Goal: Information Seeking & Learning: Learn about a topic

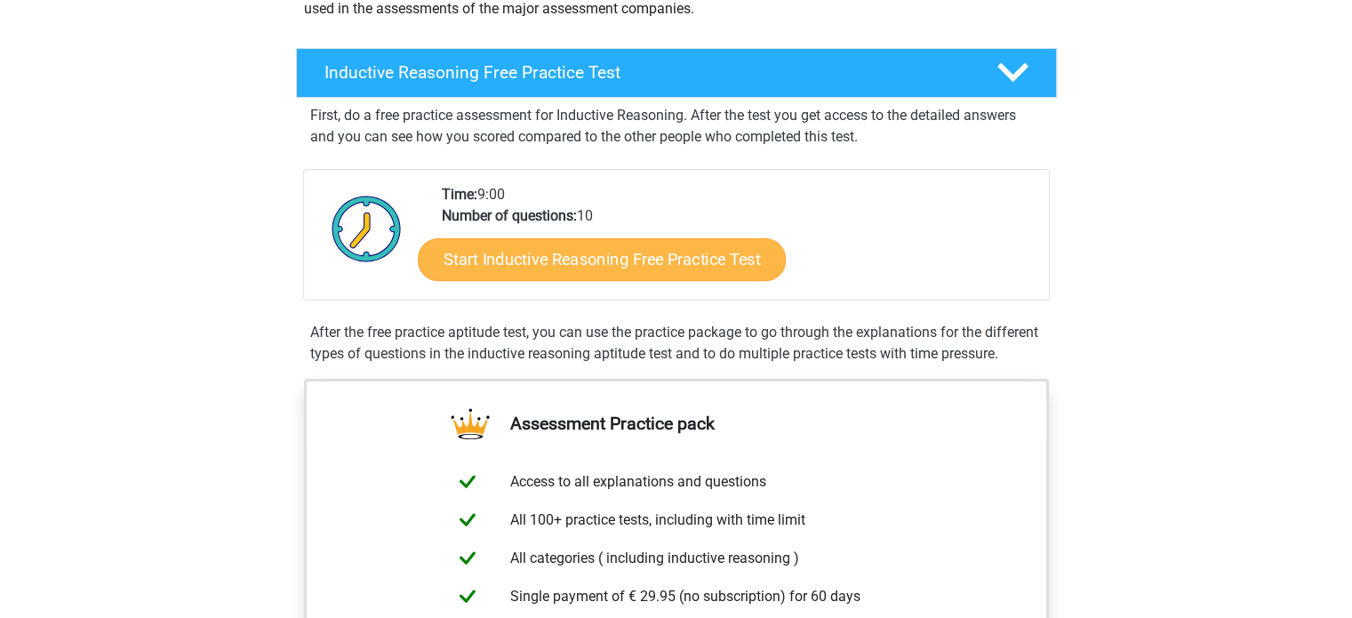
scroll to position [309, 0]
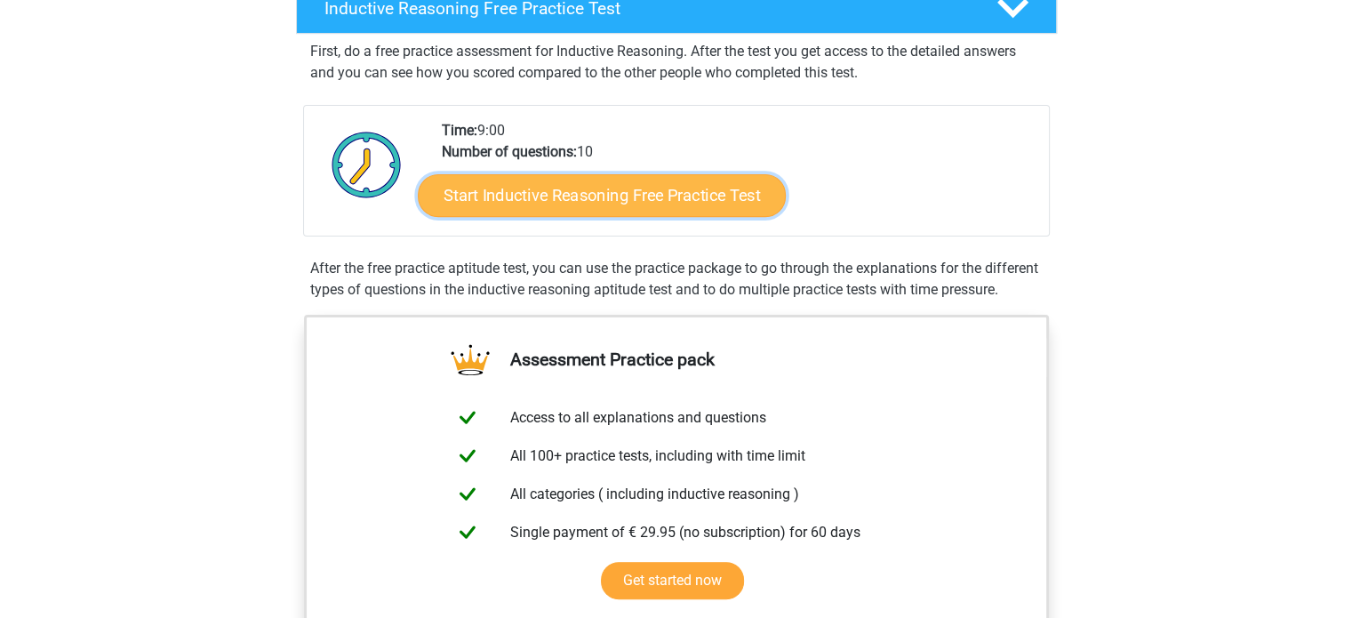
click at [754, 186] on link "Start Inductive Reasoning Free Practice Test" at bounding box center [602, 194] width 368 height 43
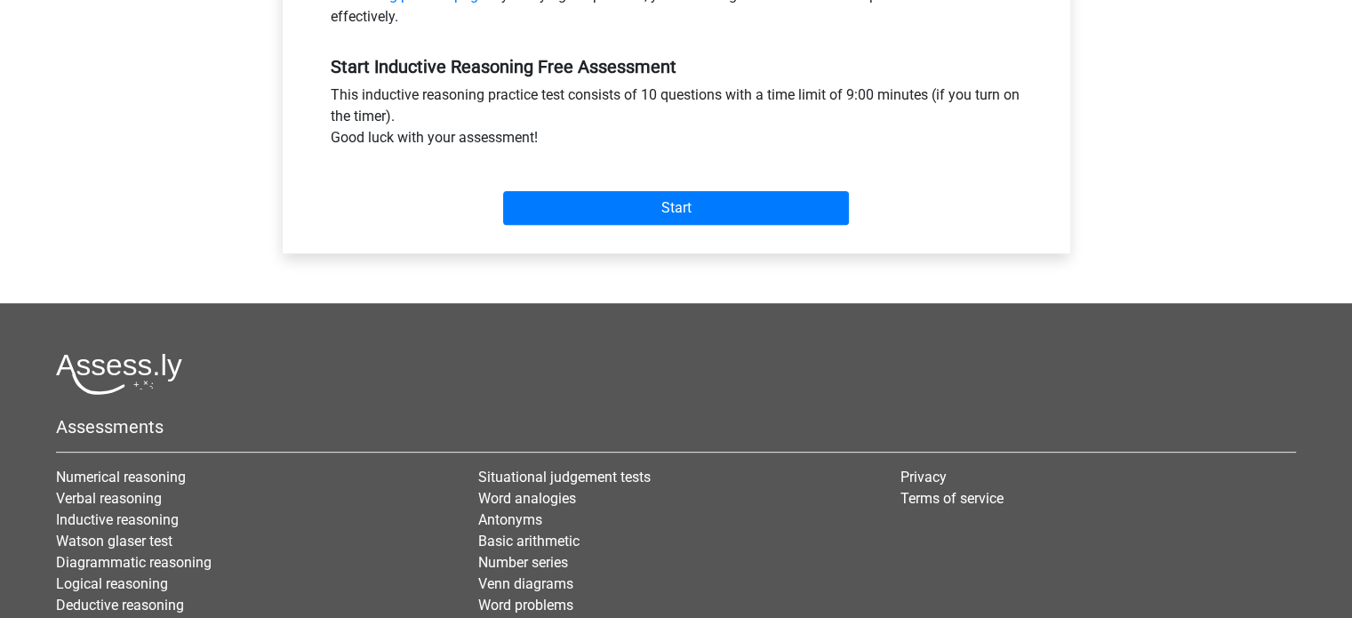
scroll to position [638, 0]
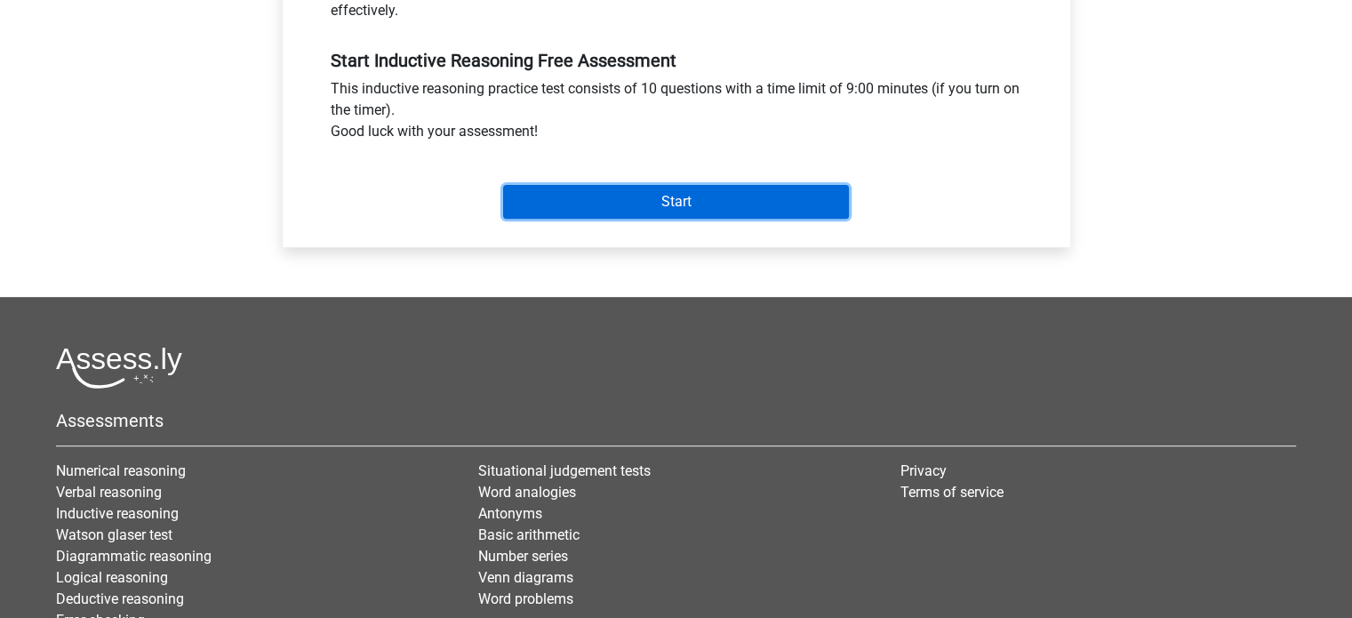
click at [789, 198] on input "Start" at bounding box center [676, 202] width 346 height 34
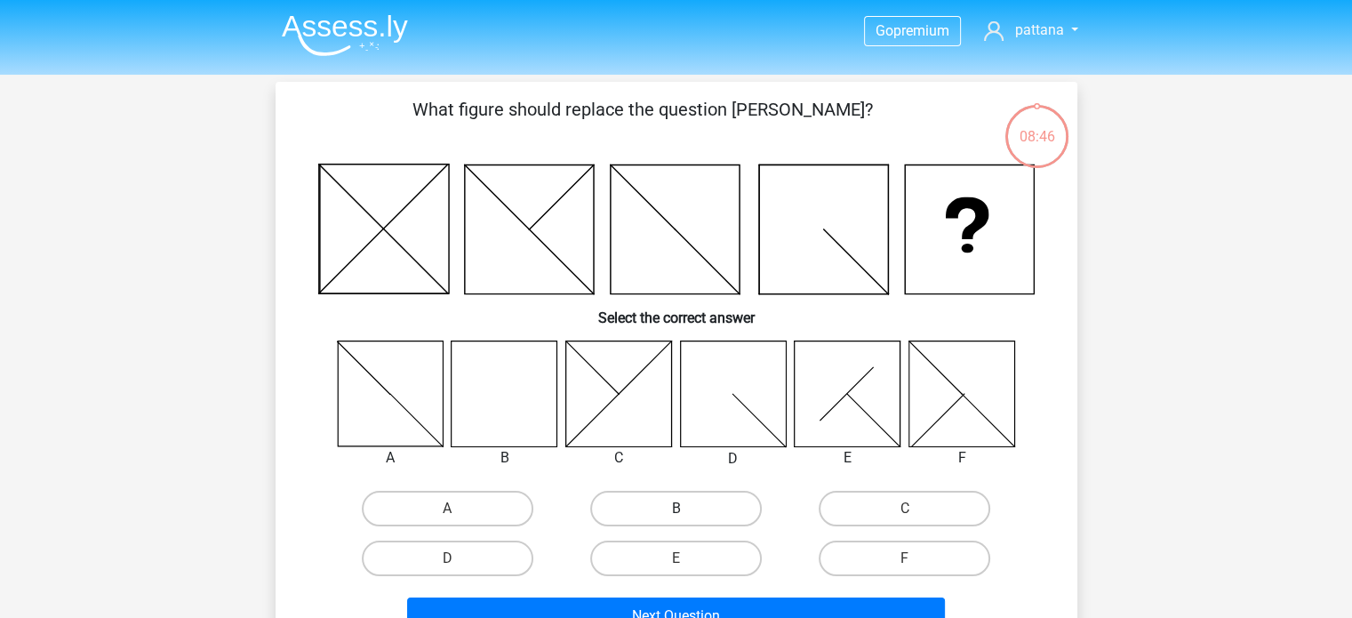
click at [674, 504] on label "B" at bounding box center [675, 508] width 171 height 36
click at [675, 508] on input "B" at bounding box center [681, 514] width 12 height 12
radio input "true"
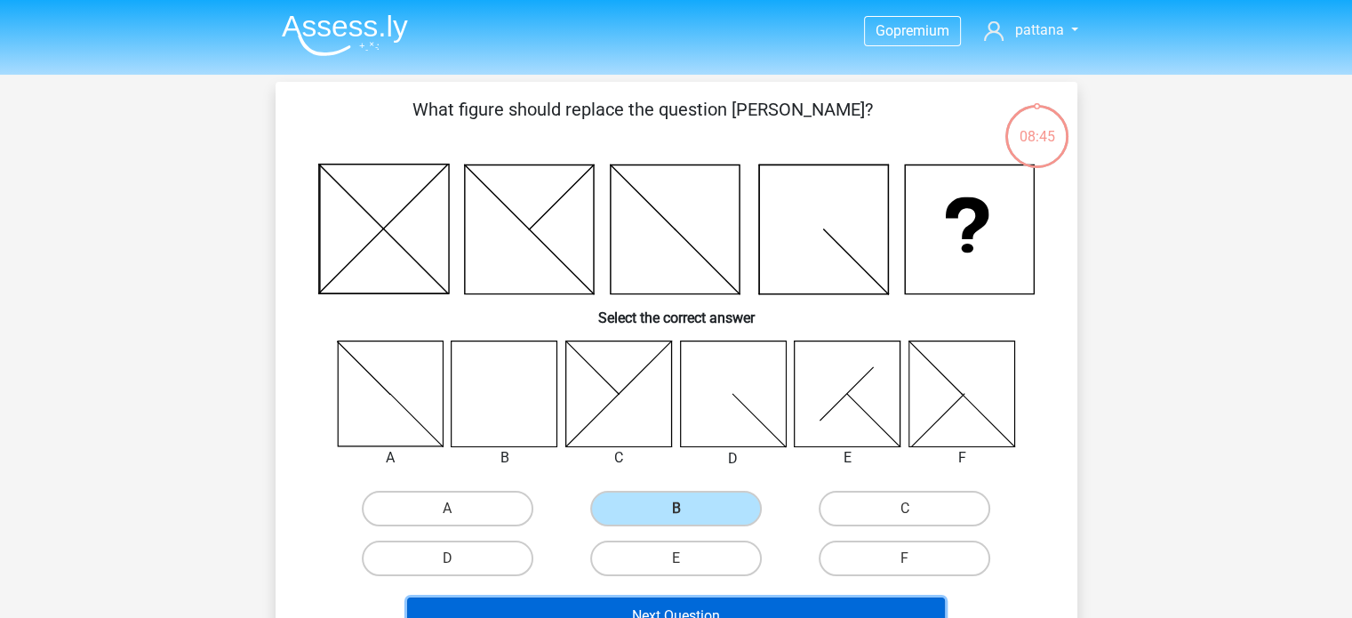
click at [666, 601] on button "Next Question" at bounding box center [676, 615] width 538 height 37
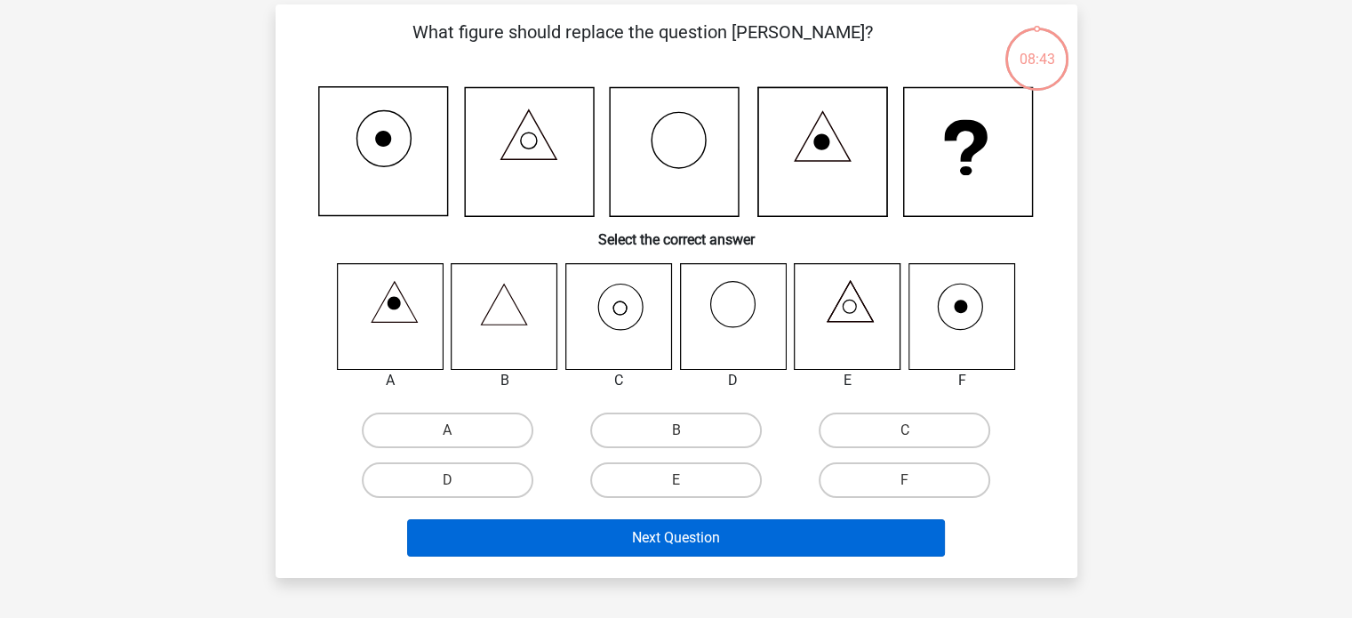
scroll to position [82, 0]
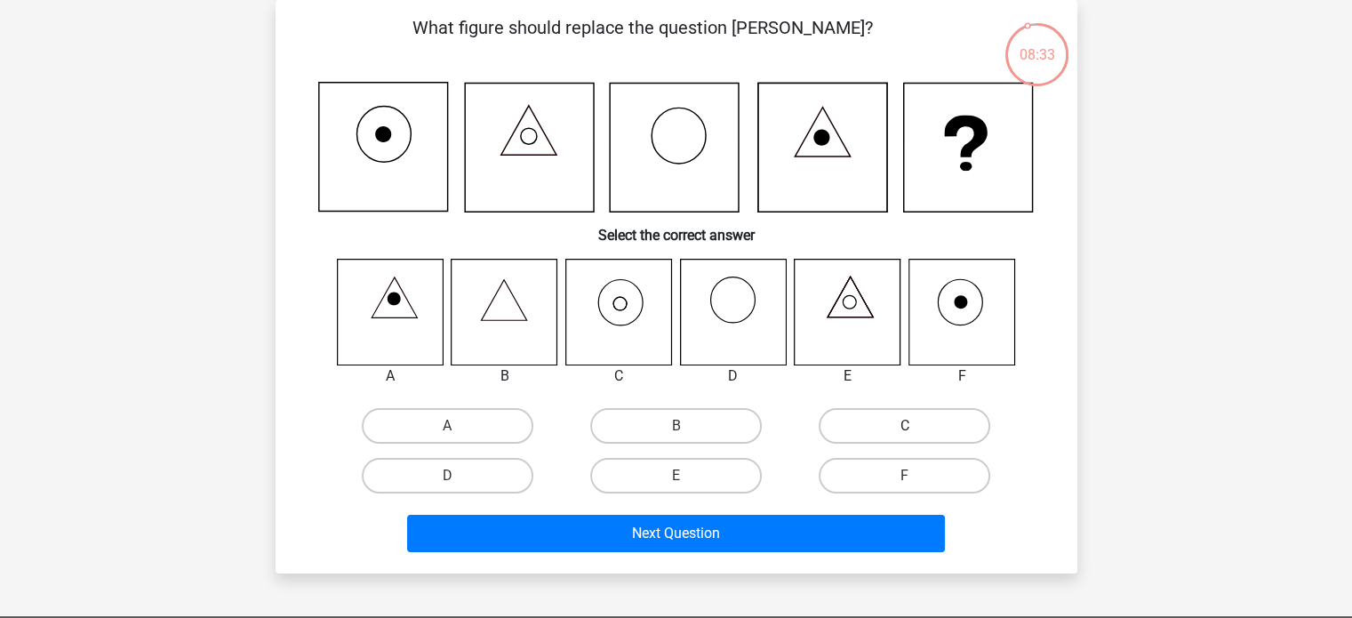
click at [889, 429] on label "C" at bounding box center [903, 426] width 171 height 36
click at [905, 429] on input "C" at bounding box center [911, 432] width 12 height 12
radio input "true"
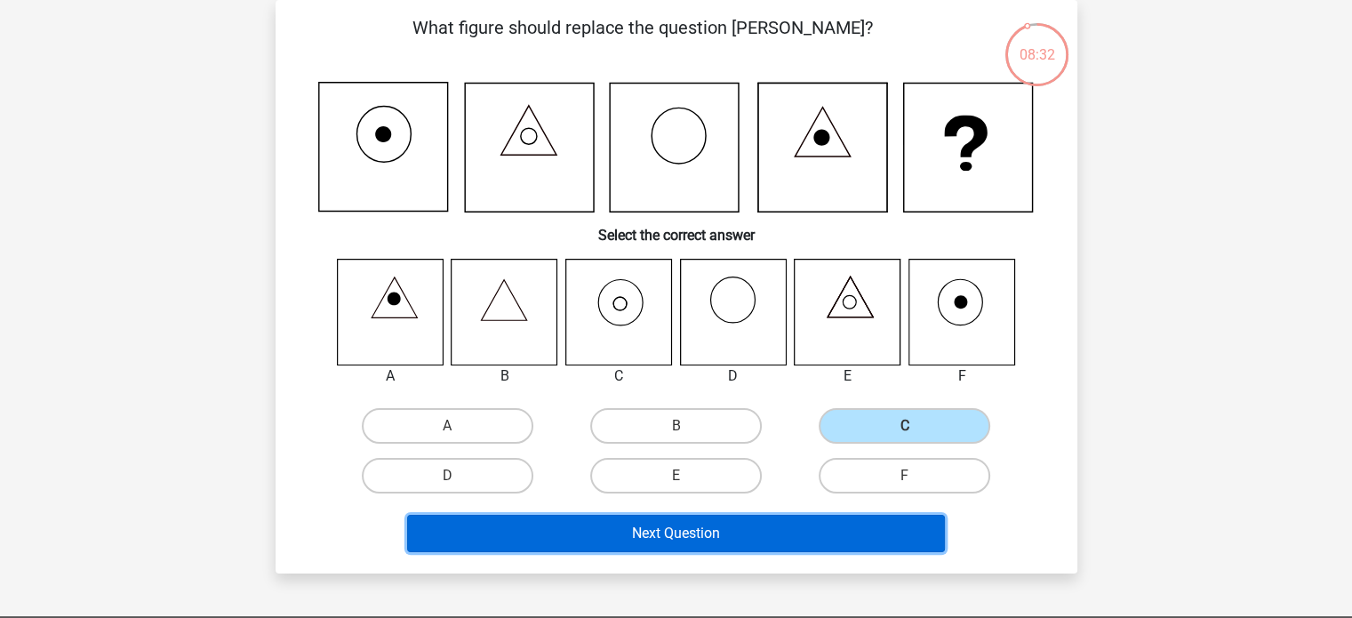
click at [806, 522] on button "Next Question" at bounding box center [676, 532] width 538 height 37
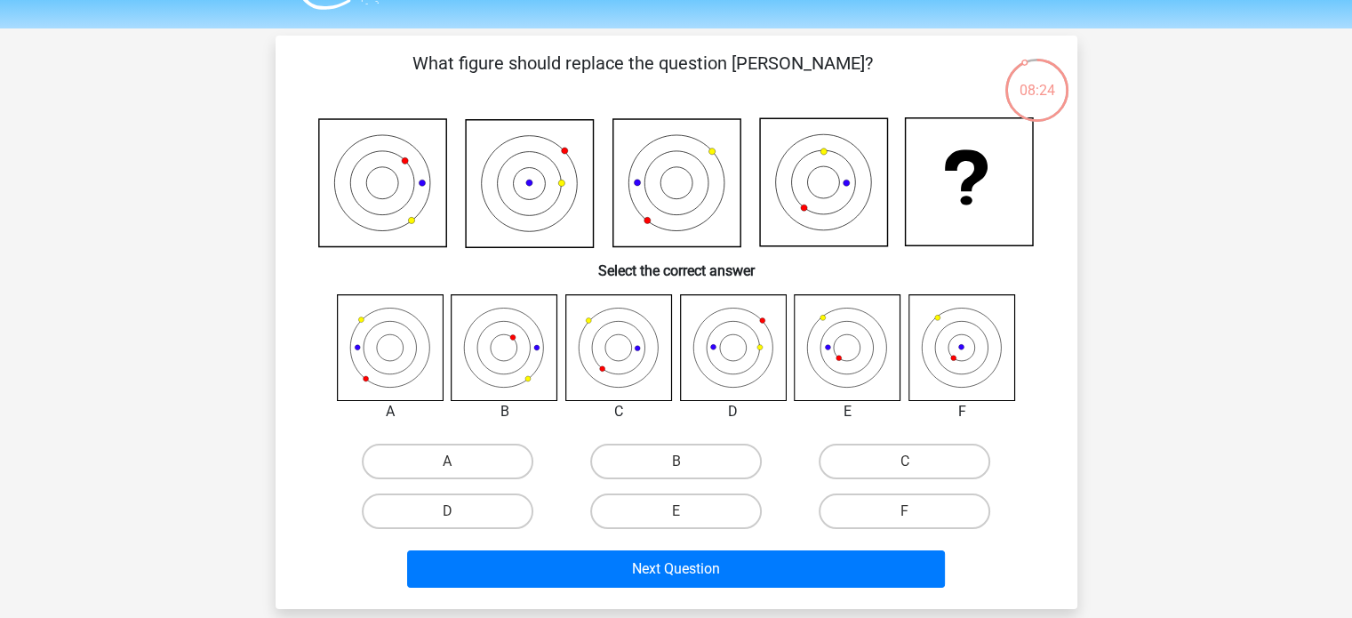
scroll to position [55, 0]
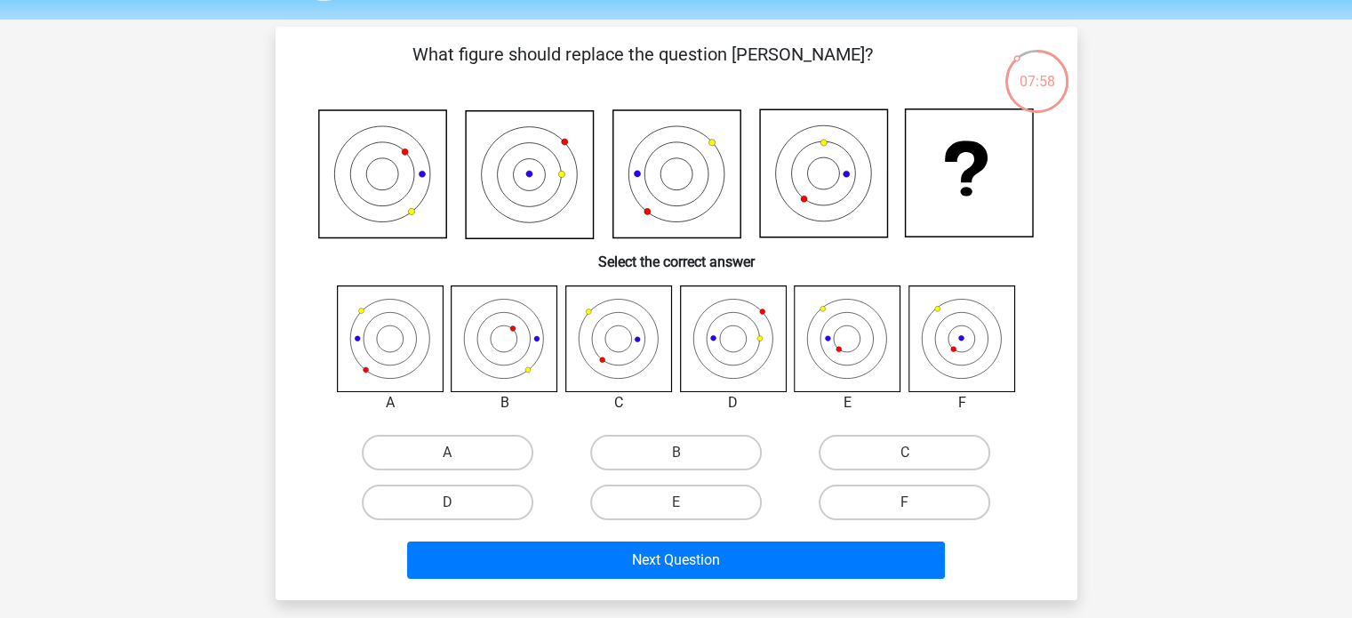
click at [700, 498] on label "E" at bounding box center [675, 502] width 171 height 36
click at [687, 502] on input "E" at bounding box center [681, 508] width 12 height 12
radio input "true"
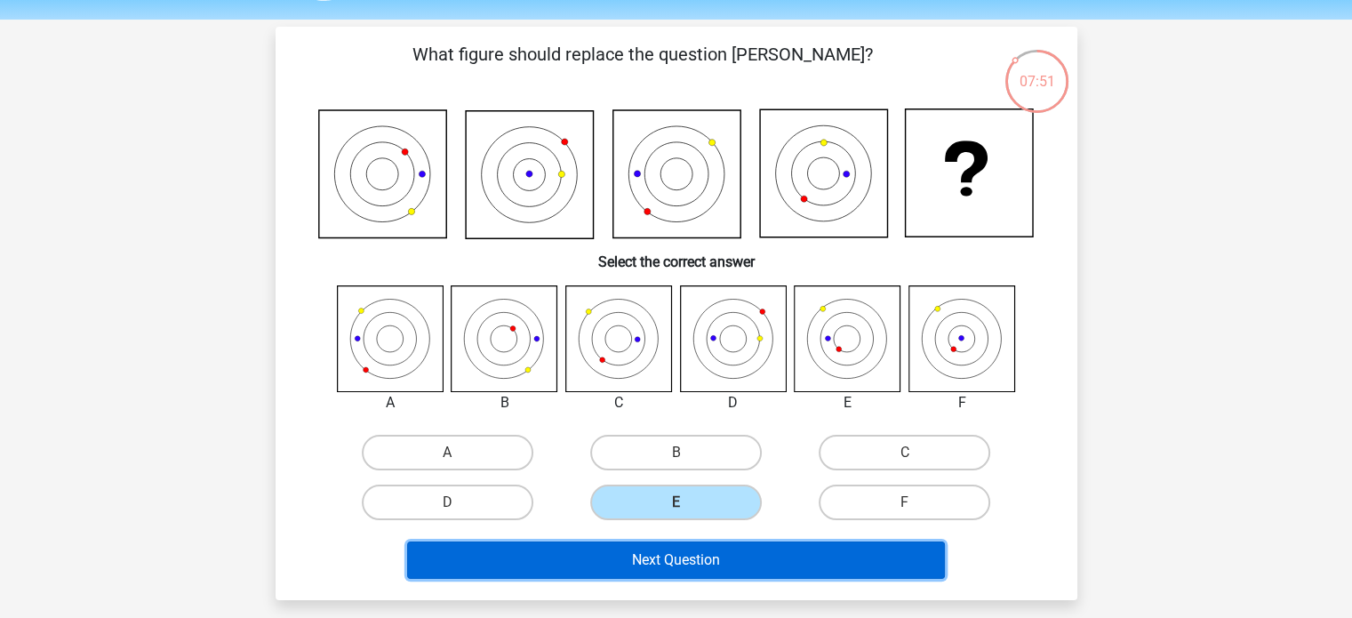
click at [848, 568] on button "Next Question" at bounding box center [676, 559] width 538 height 37
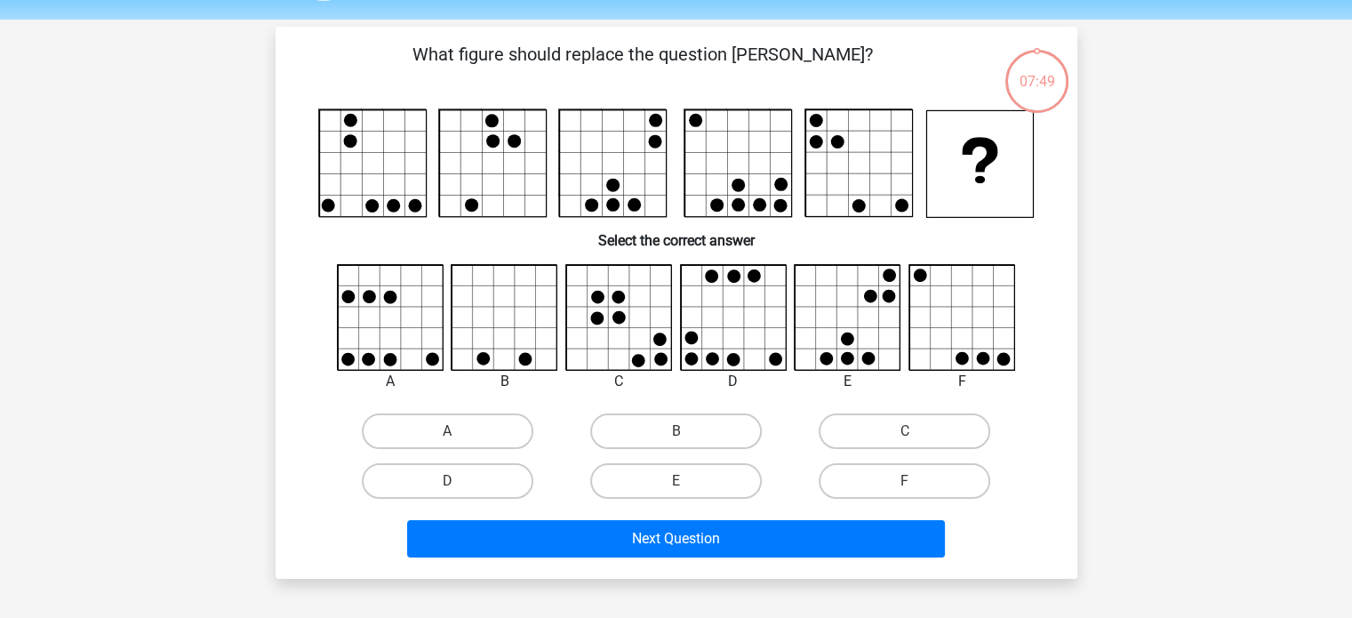
scroll to position [82, 0]
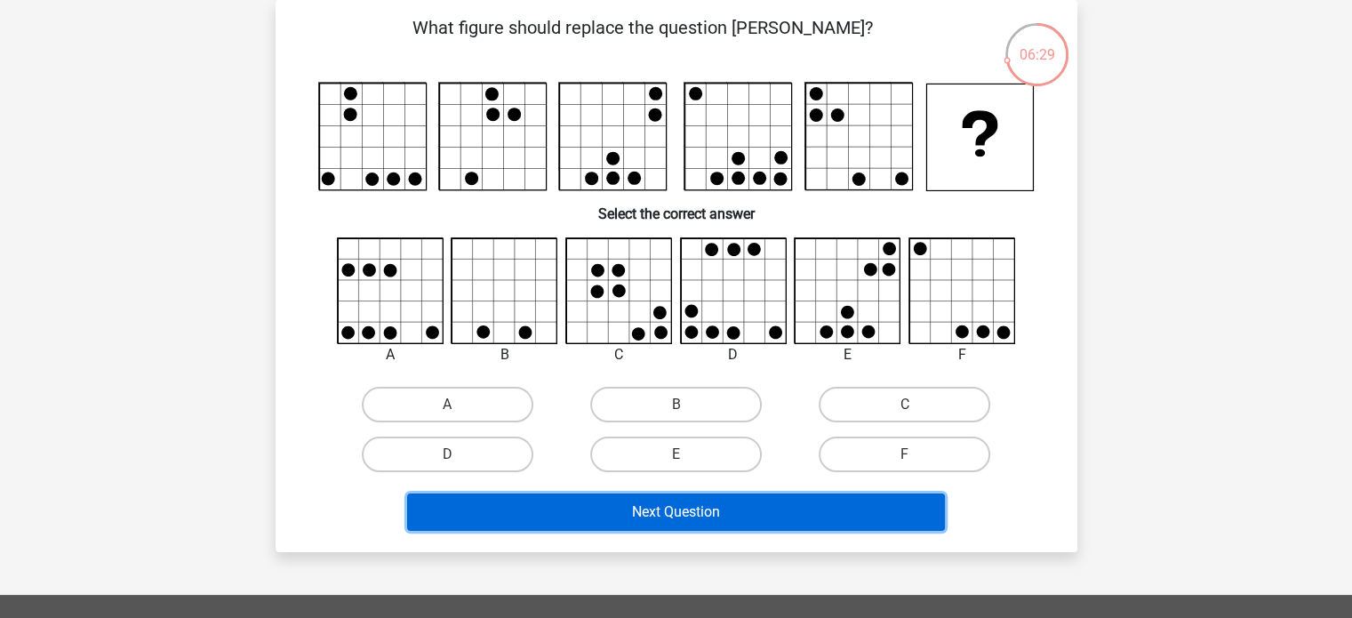
click at [910, 522] on button "Next Question" at bounding box center [676, 511] width 538 height 37
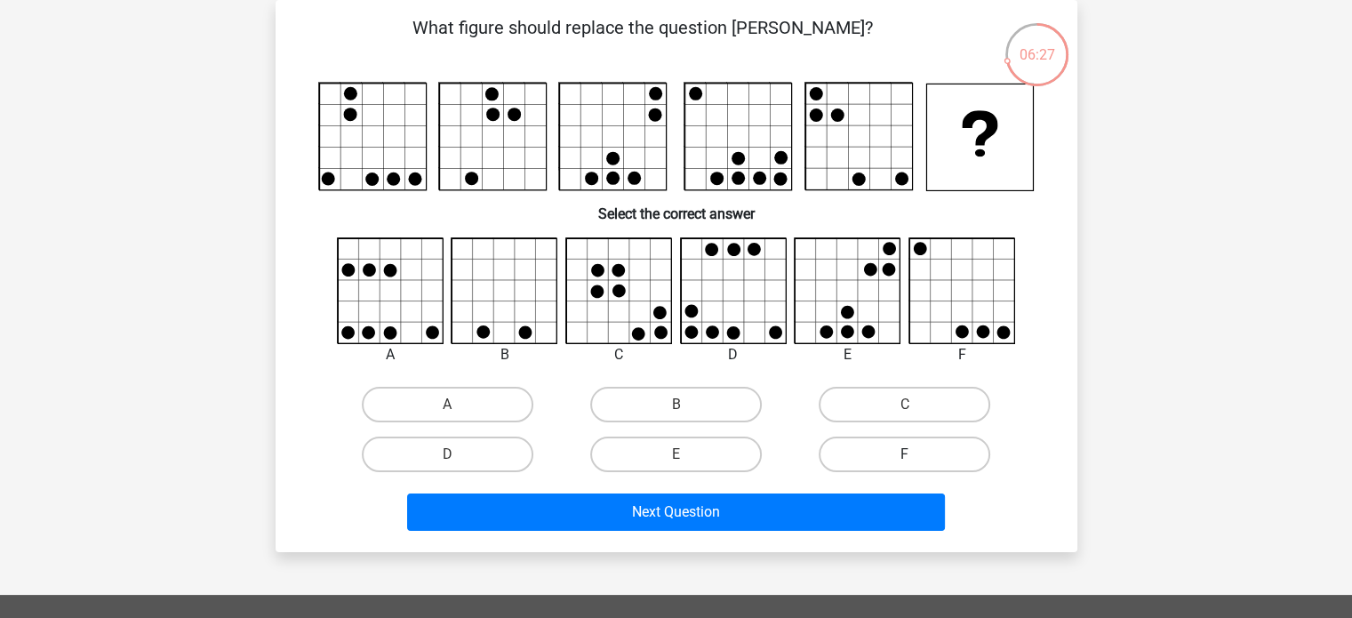
click at [954, 466] on label "F" at bounding box center [903, 454] width 171 height 36
click at [916, 466] on input "F" at bounding box center [911, 460] width 12 height 12
radio input "true"
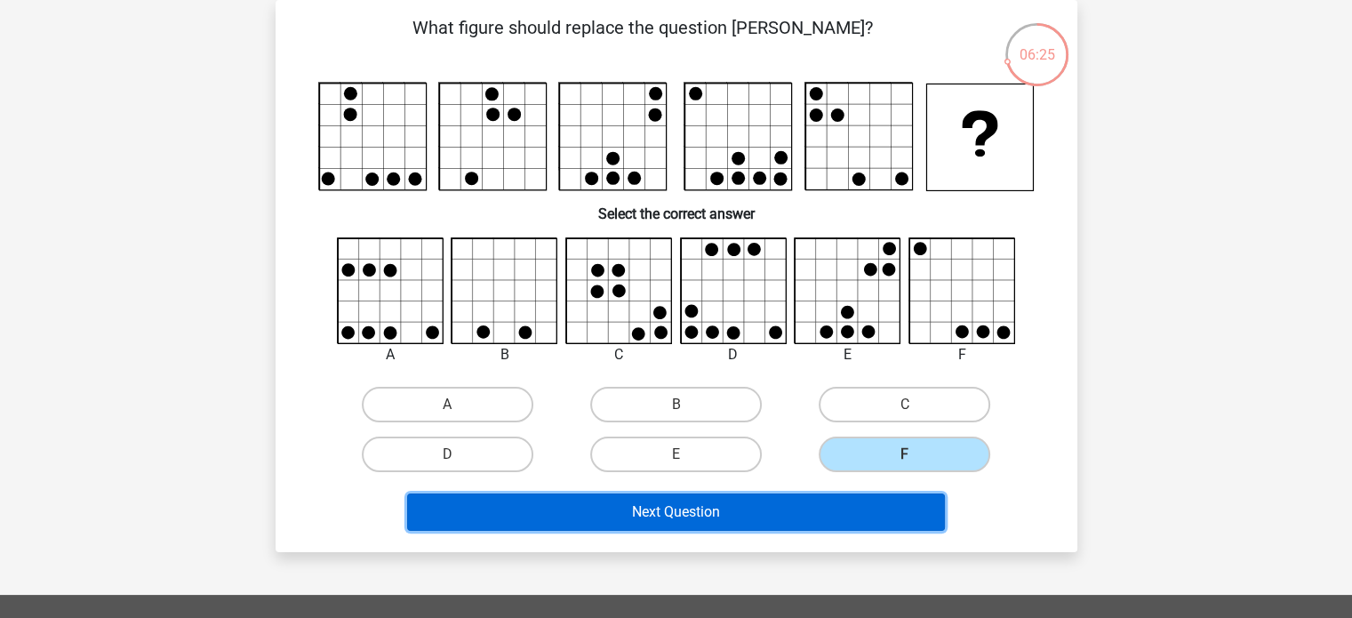
click at [905, 519] on button "Next Question" at bounding box center [676, 511] width 538 height 37
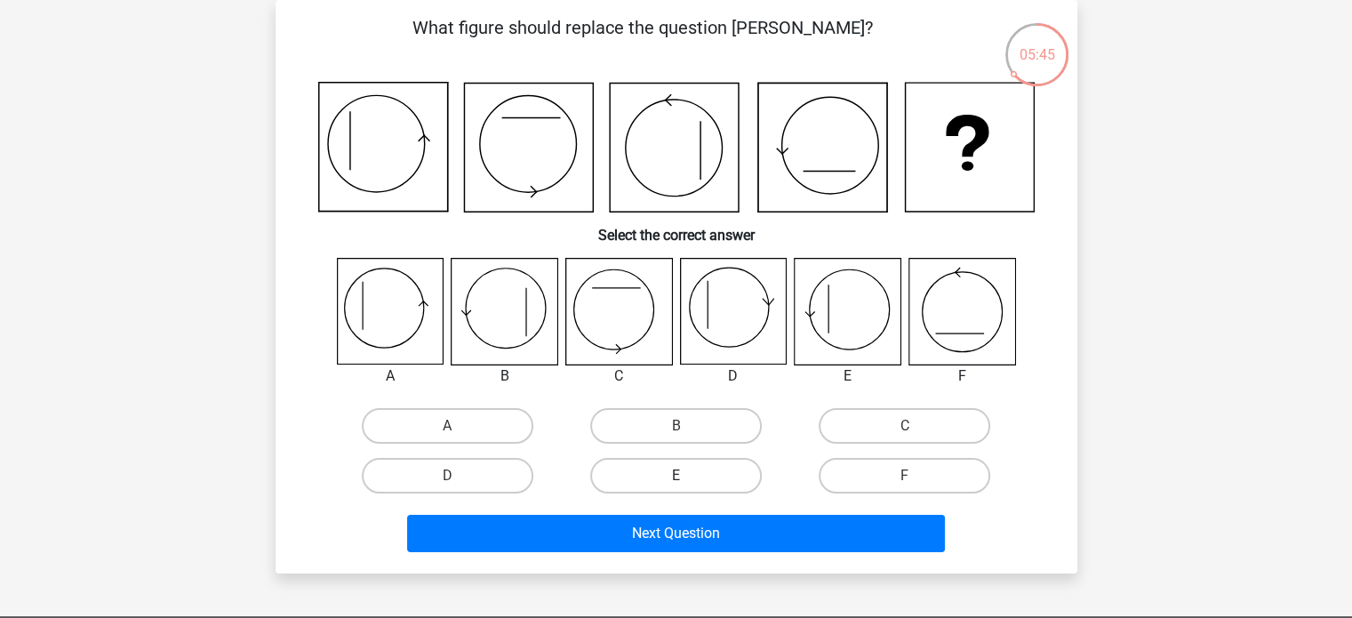
click at [711, 469] on label "E" at bounding box center [675, 476] width 171 height 36
click at [687, 475] on input "E" at bounding box center [681, 481] width 12 height 12
radio input "true"
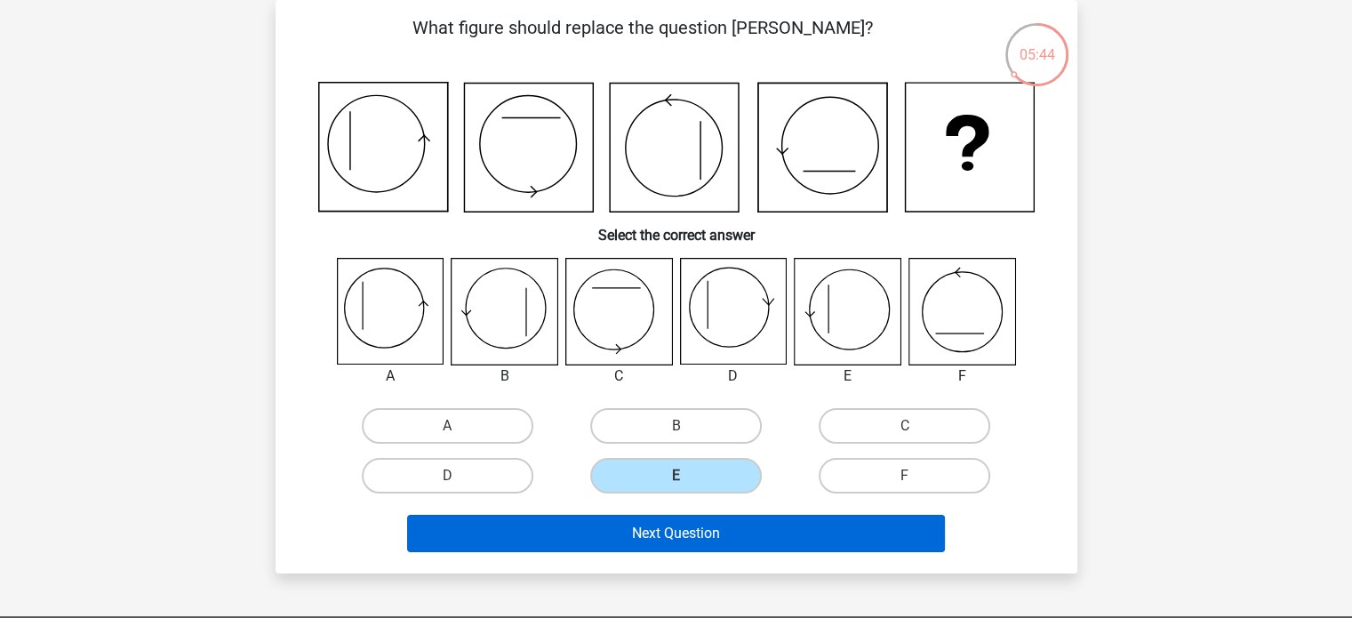
click at [770, 520] on button "Next Question" at bounding box center [676, 532] width 538 height 37
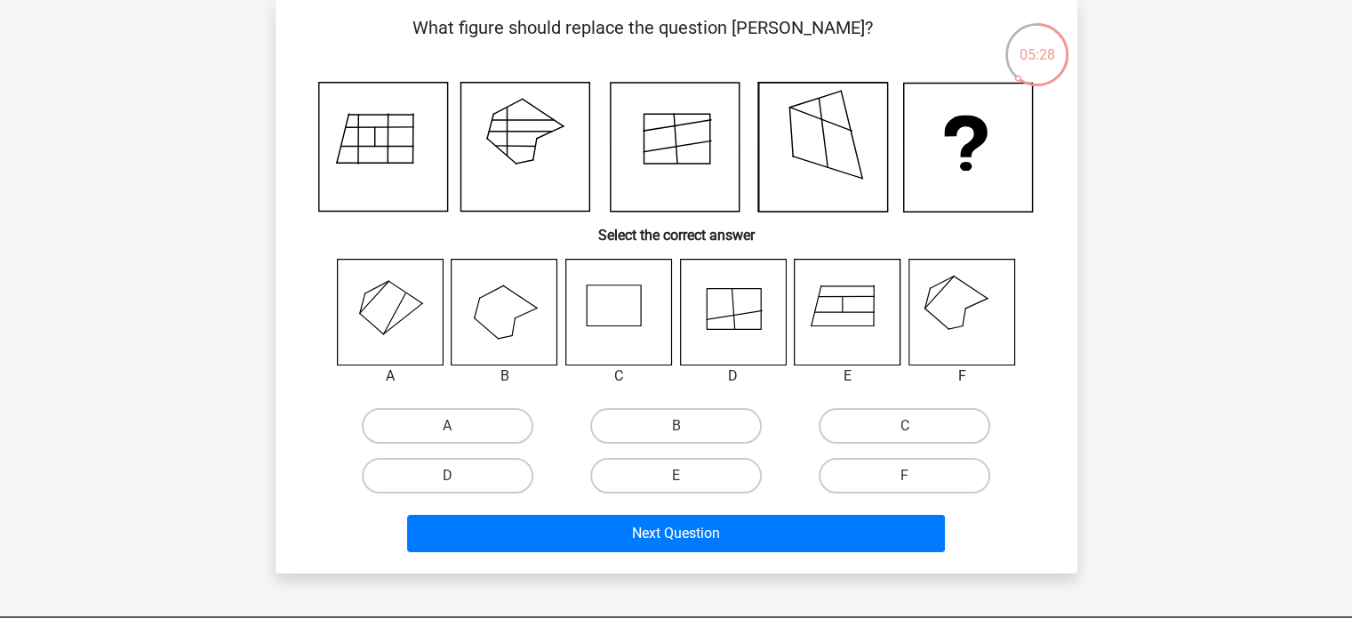
click at [965, 469] on label "F" at bounding box center [903, 476] width 171 height 36
click at [916, 475] on input "F" at bounding box center [911, 481] width 12 height 12
radio input "true"
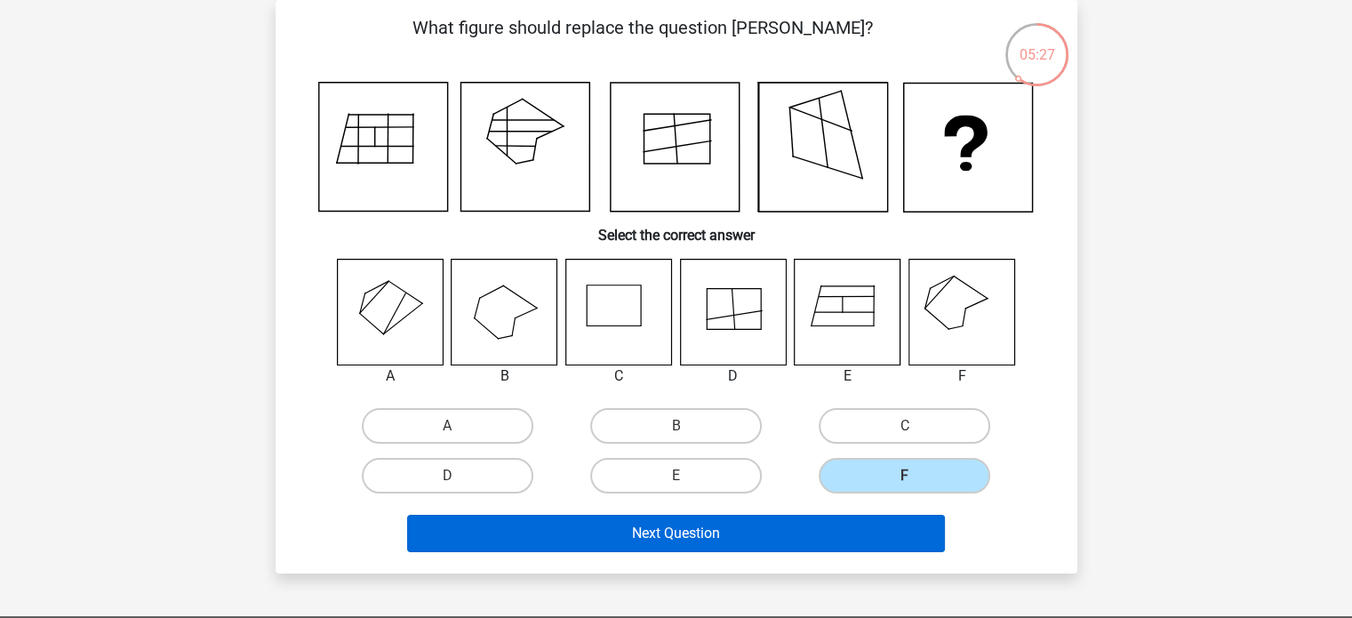
click at [919, 540] on button "Next Question" at bounding box center [676, 532] width 538 height 37
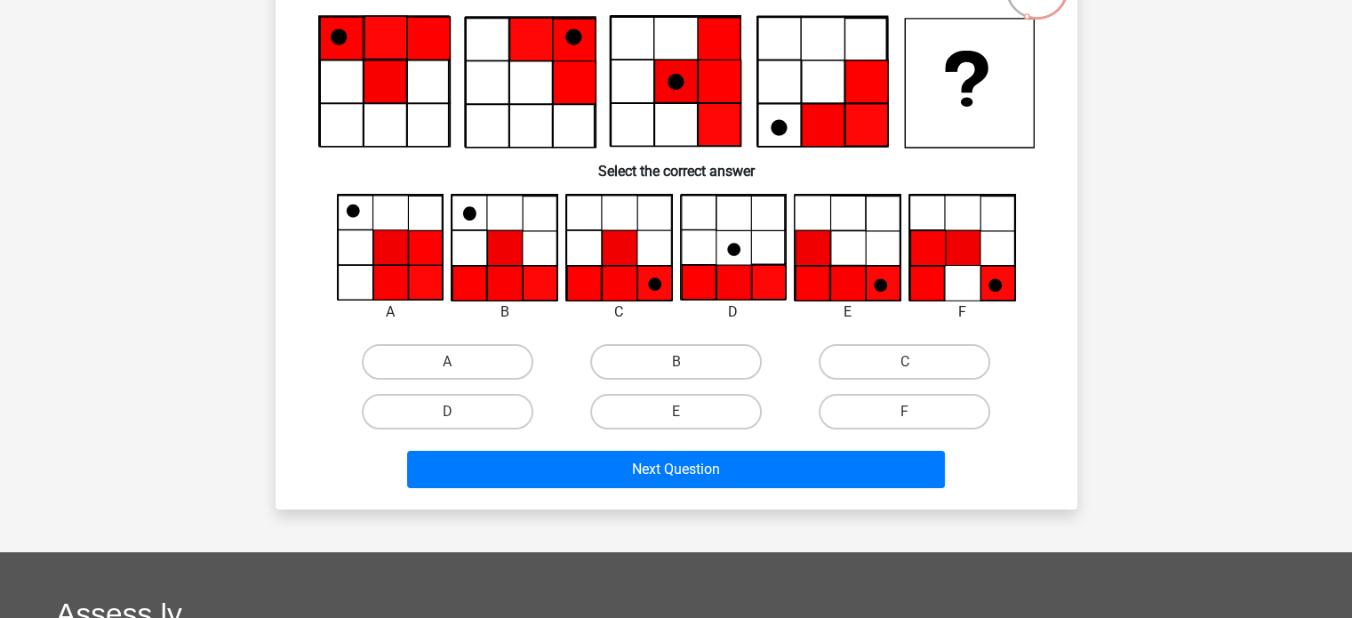
scroll to position [142, 0]
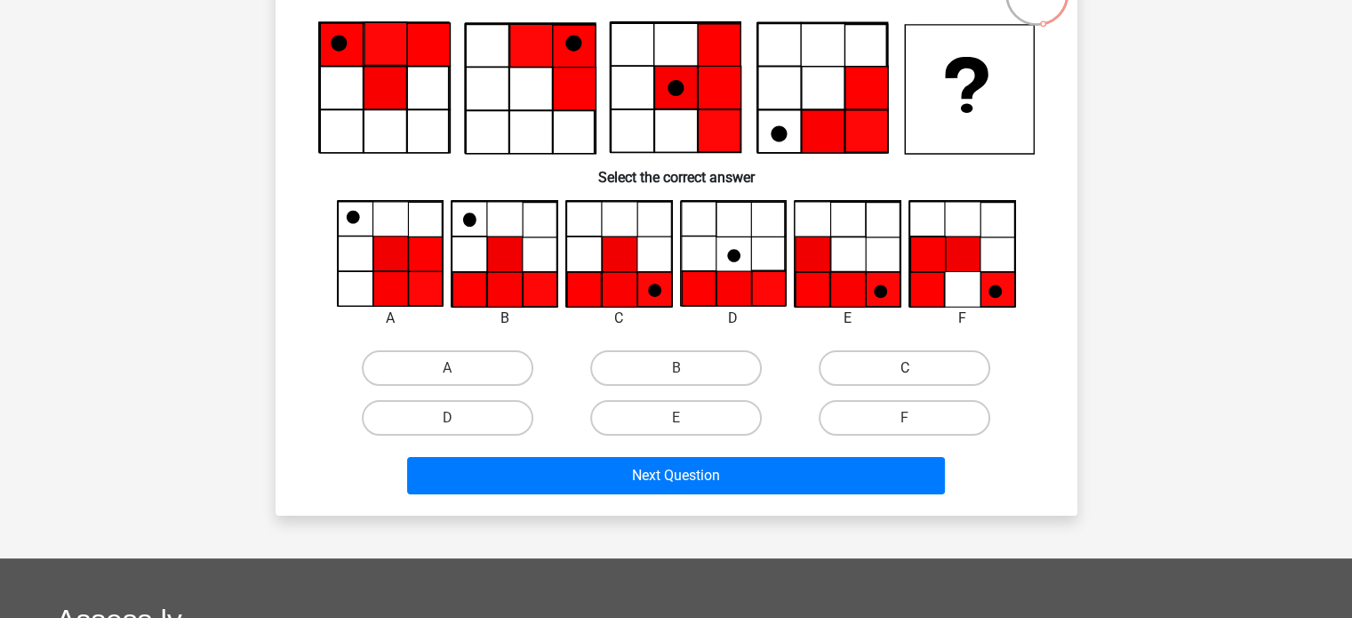
click at [904, 351] on label "C" at bounding box center [903, 368] width 171 height 36
click at [905, 368] on input "C" at bounding box center [911, 374] width 12 height 12
radio input "true"
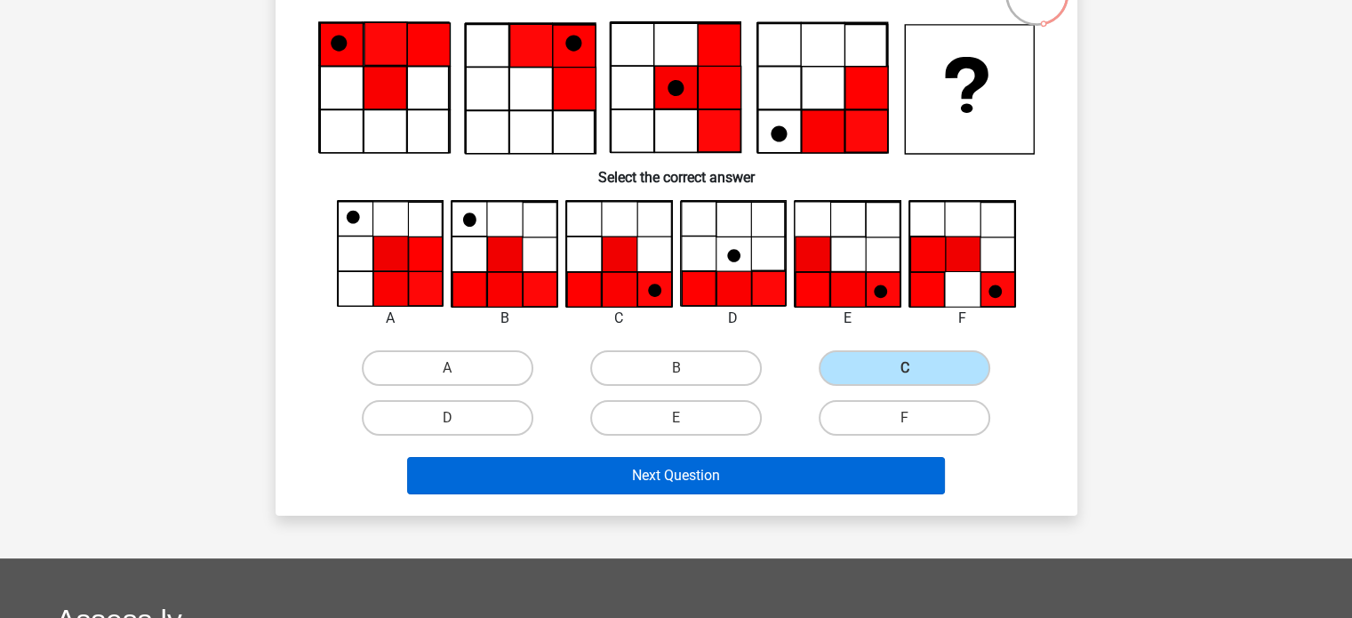
click at [853, 474] on button "Next Question" at bounding box center [676, 475] width 538 height 37
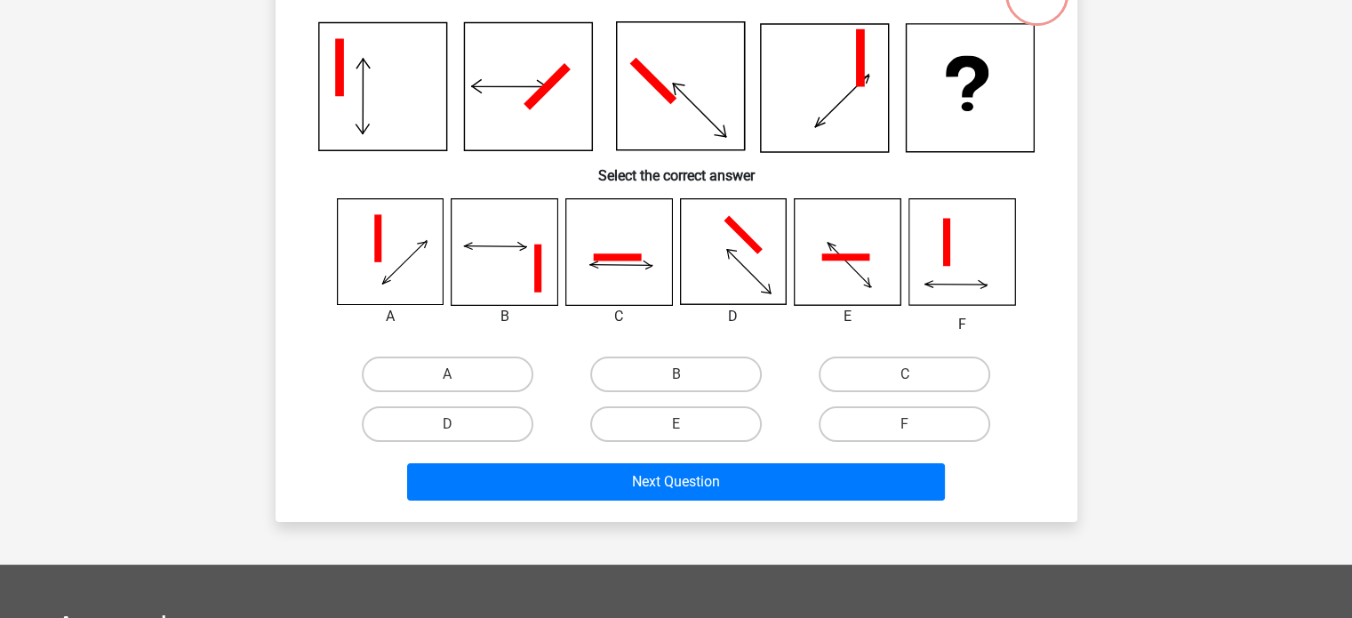
scroll to position [82, 0]
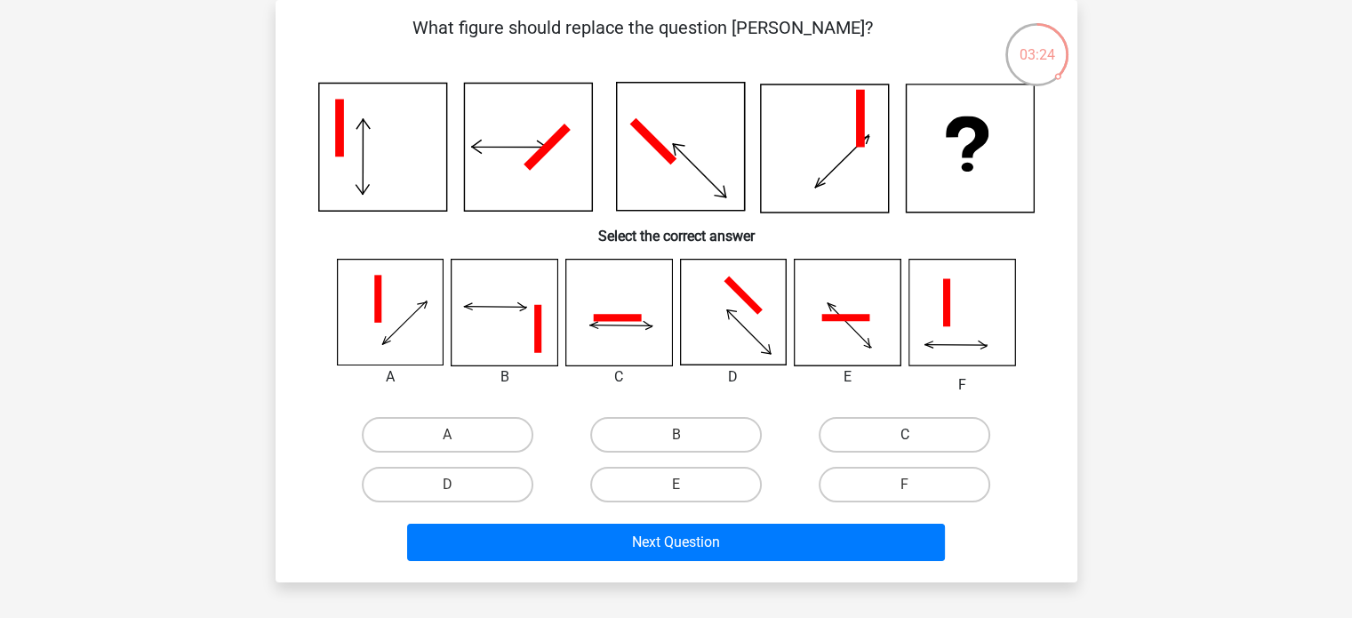
click at [899, 440] on label "C" at bounding box center [903, 435] width 171 height 36
click at [905, 440] on input "C" at bounding box center [911, 441] width 12 height 12
radio input "true"
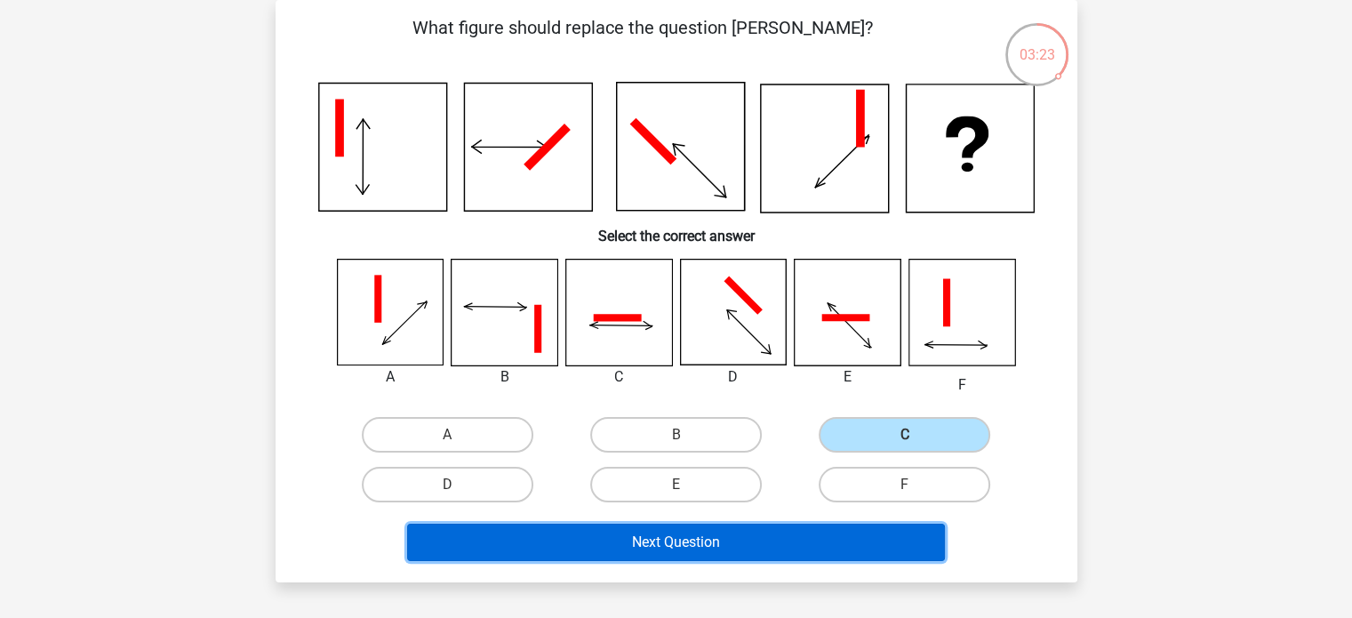
click at [881, 554] on button "Next Question" at bounding box center [676, 541] width 538 height 37
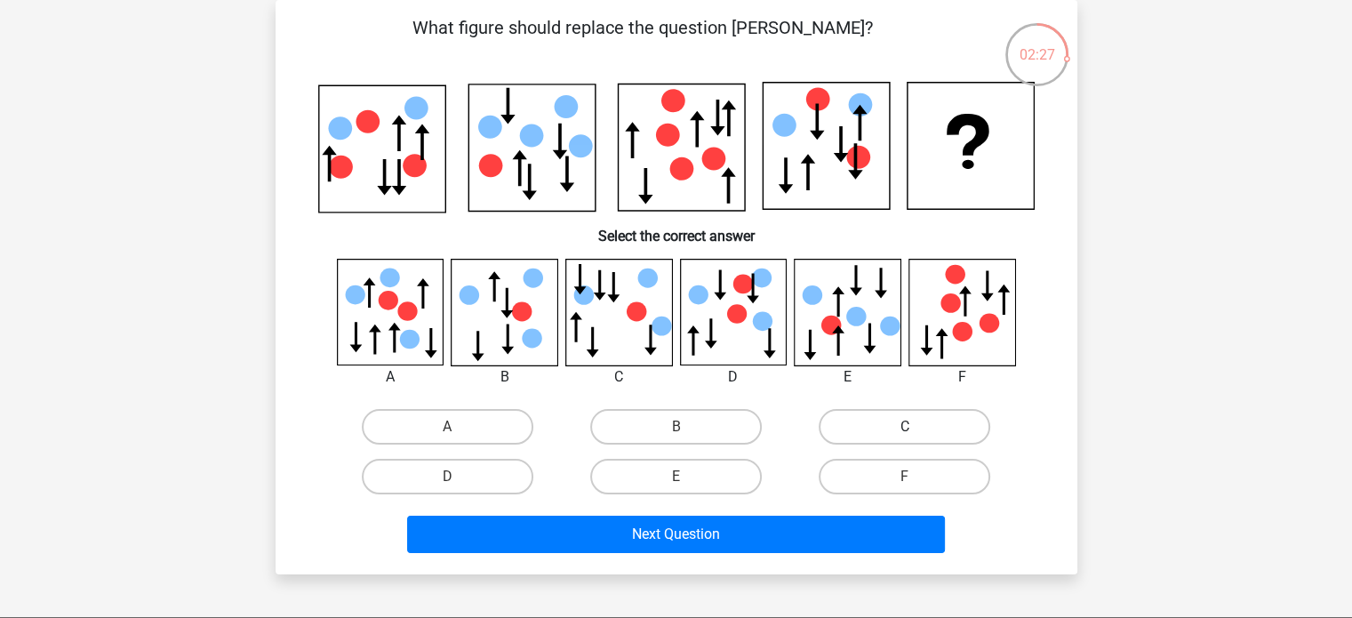
click at [933, 428] on label "C" at bounding box center [903, 427] width 171 height 36
click at [916, 428] on input "C" at bounding box center [911, 433] width 12 height 12
radio input "true"
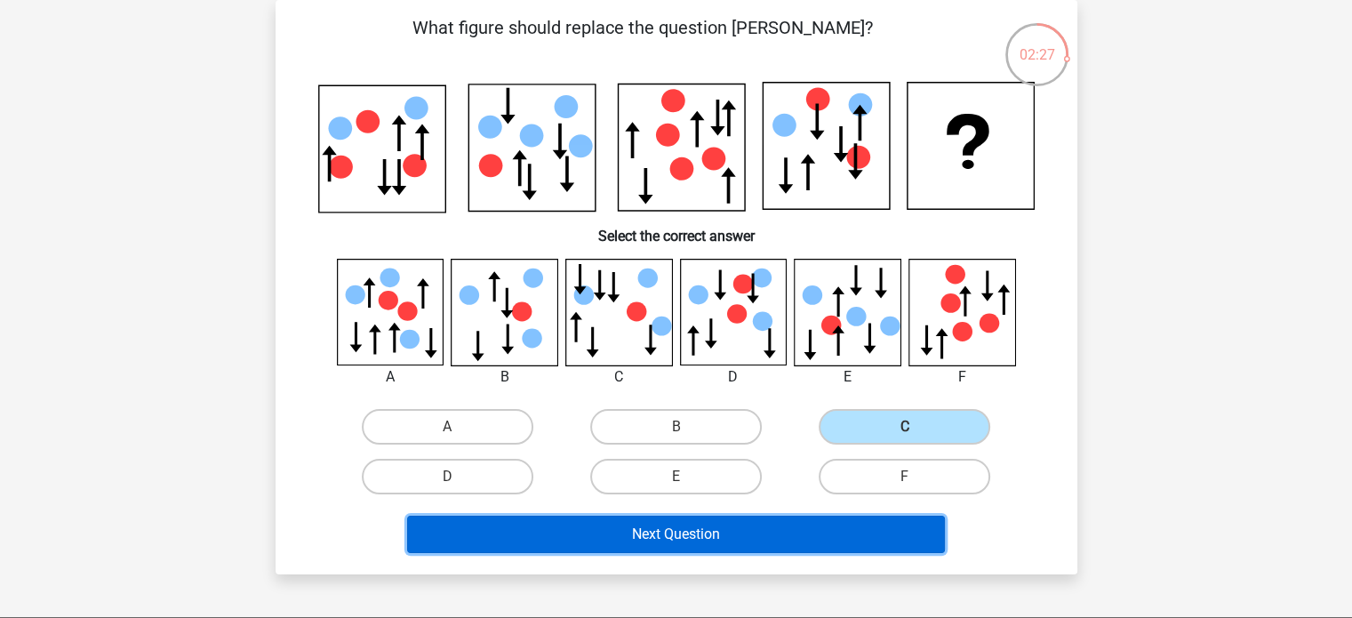
click at [889, 537] on button "Next Question" at bounding box center [676, 533] width 538 height 37
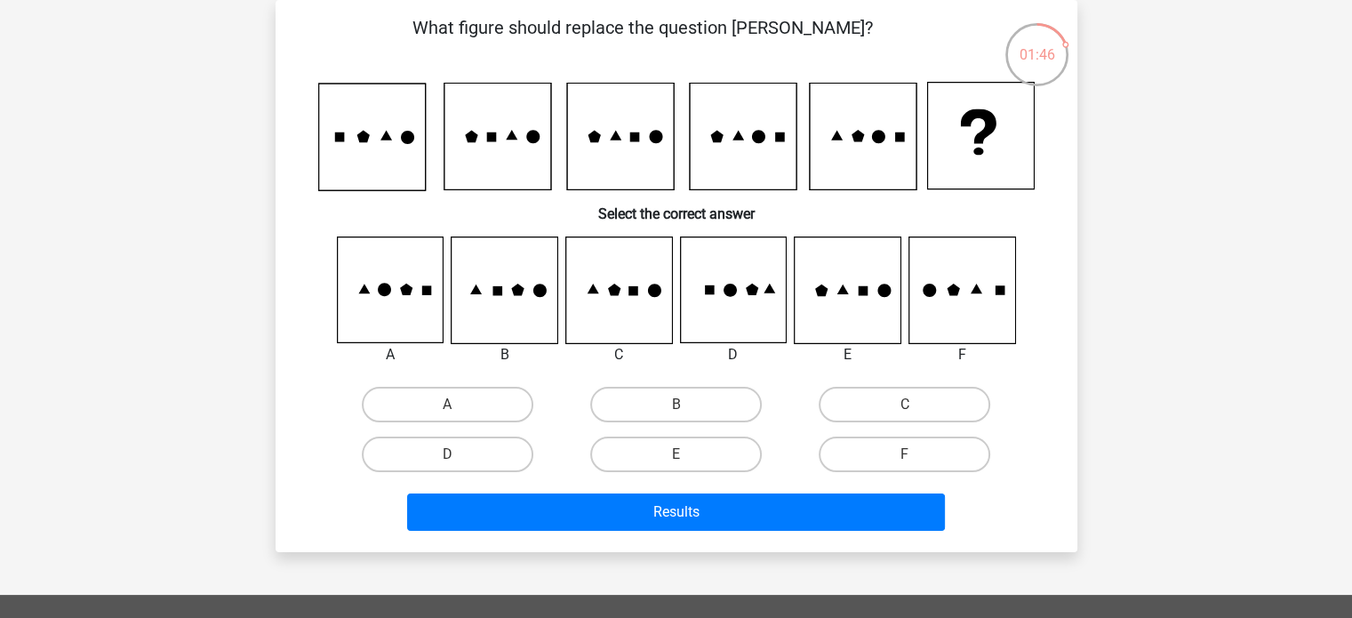
click at [380, 402] on label "A" at bounding box center [447, 405] width 171 height 36
click at [447, 404] on input "A" at bounding box center [453, 410] width 12 height 12
radio input "true"
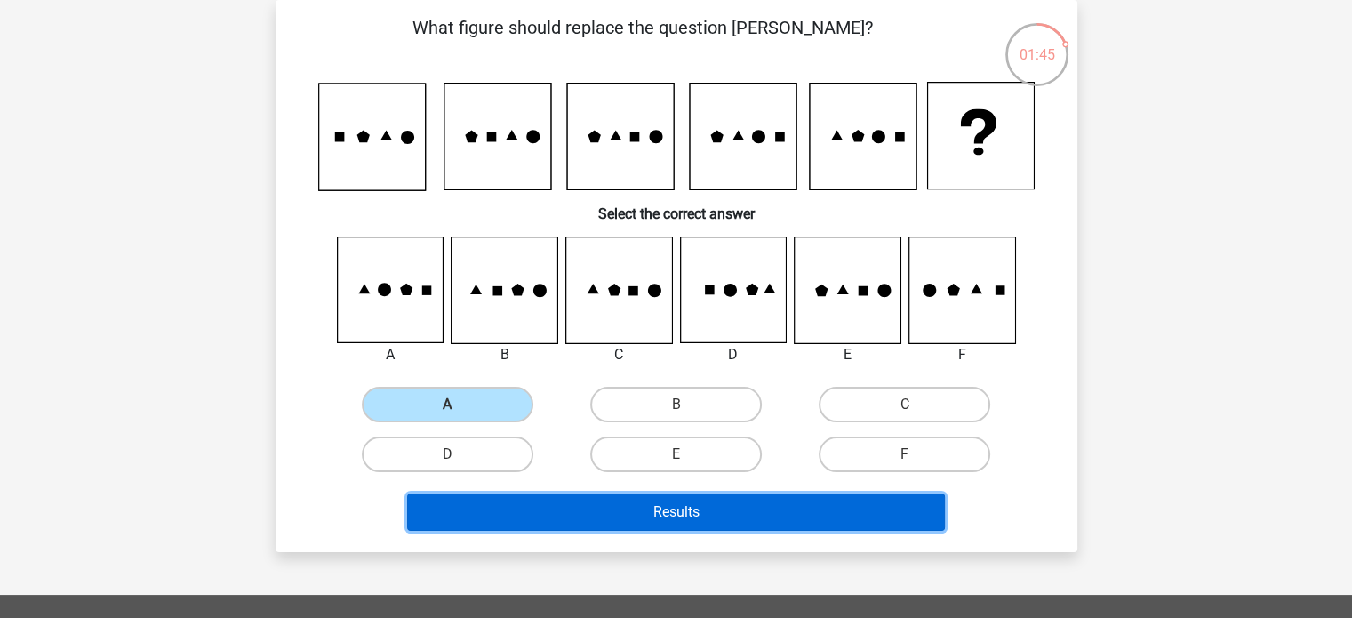
click at [455, 518] on button "Results" at bounding box center [676, 511] width 538 height 37
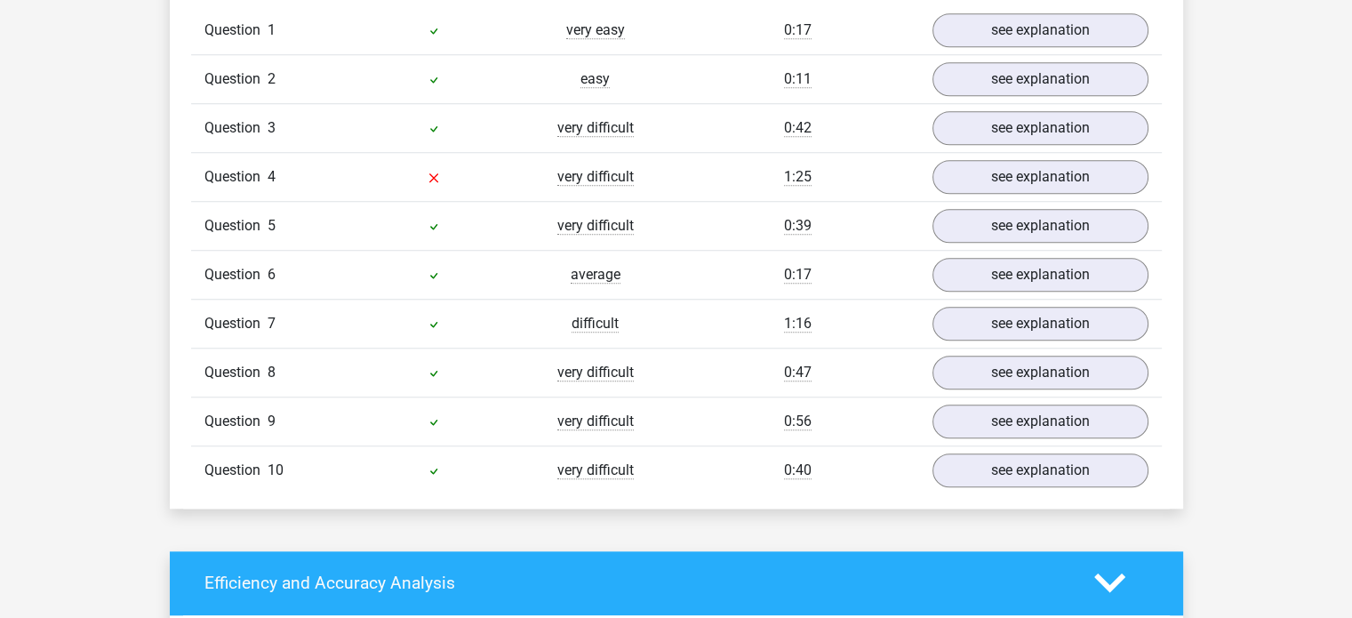
scroll to position [1486, 0]
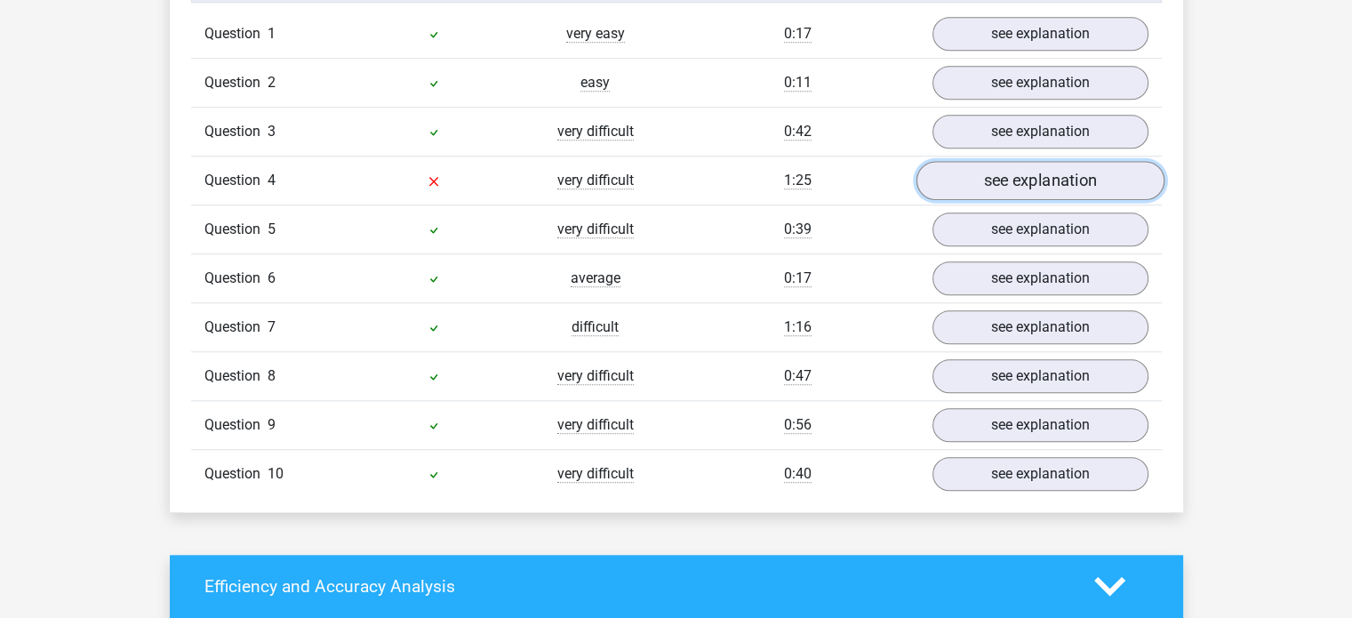
click at [1084, 179] on link "see explanation" at bounding box center [1039, 180] width 248 height 39
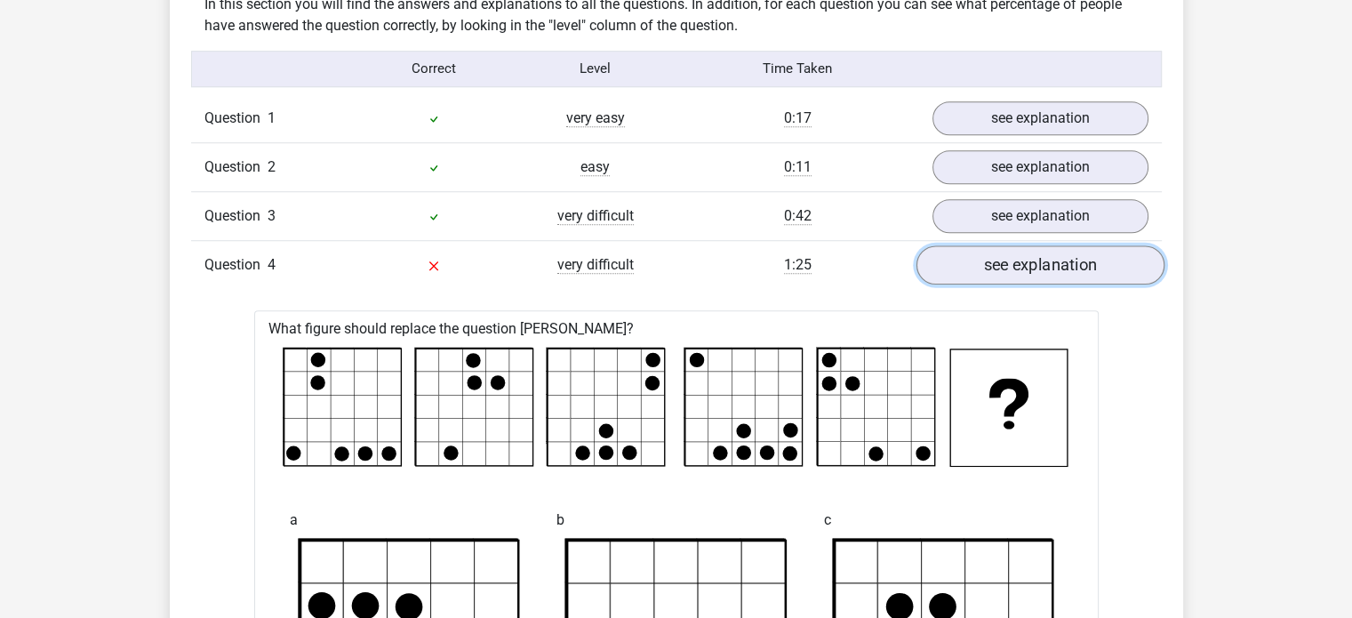
scroll to position [1391, 0]
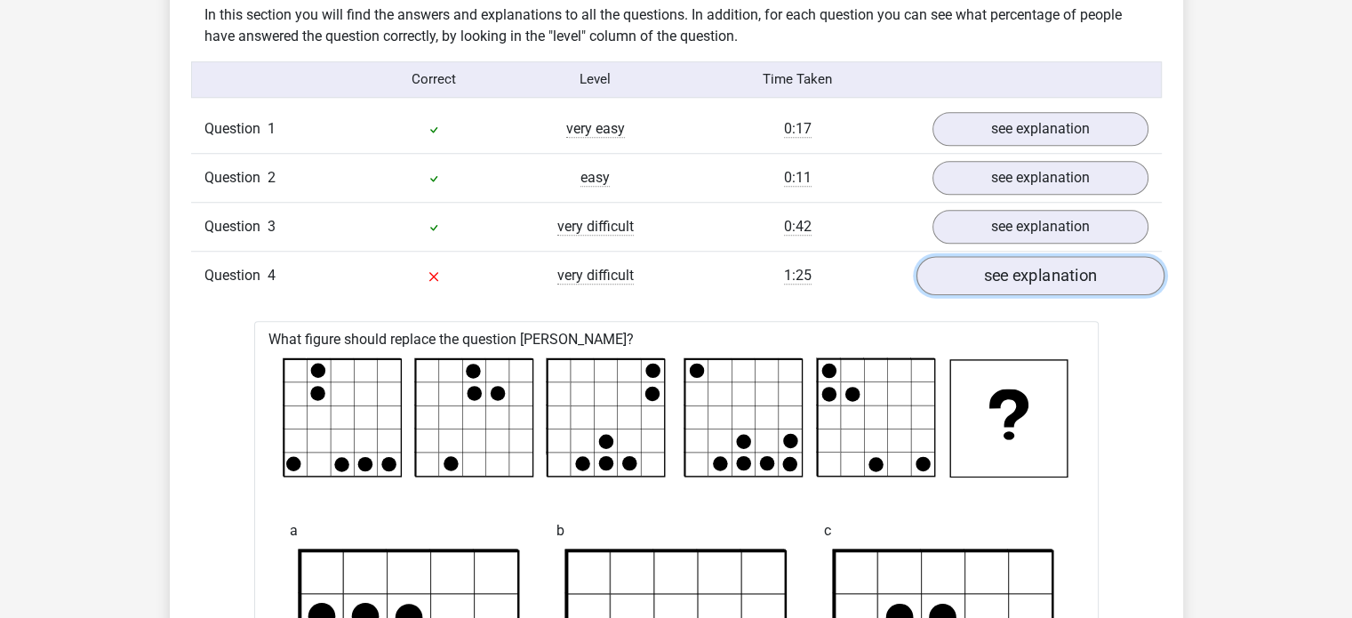
click at [1123, 267] on link "see explanation" at bounding box center [1039, 275] width 248 height 39
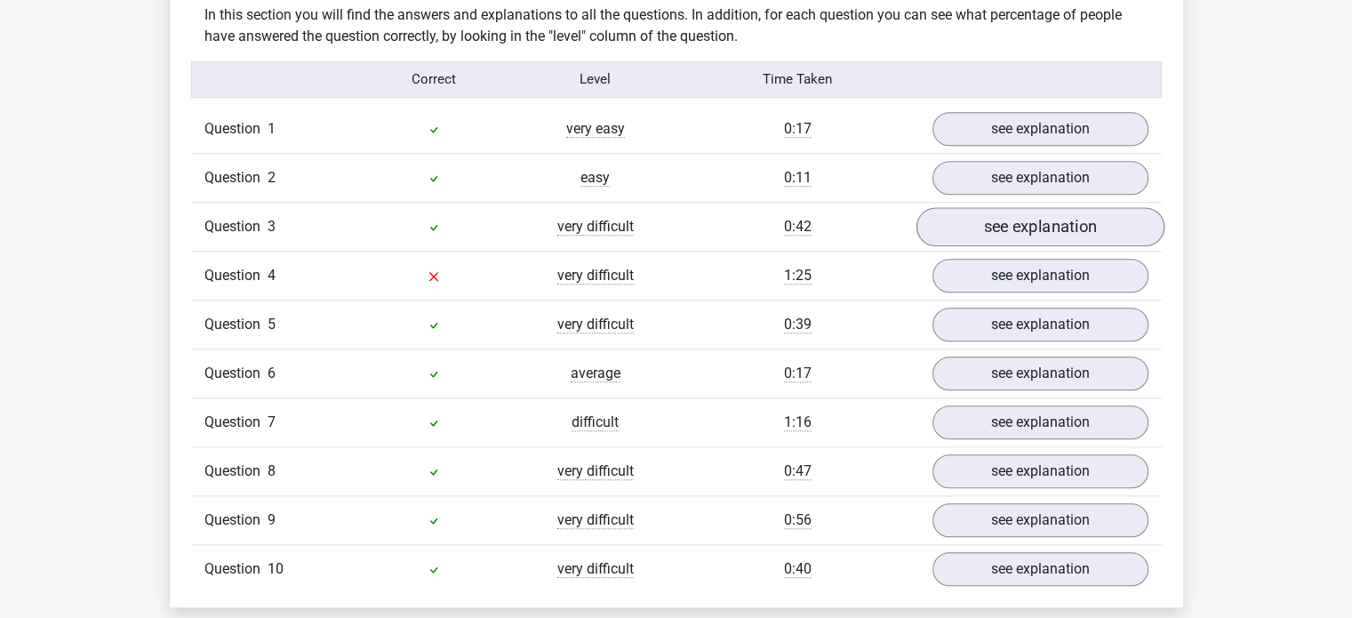
click at [1123, 222] on link "see explanation" at bounding box center [1039, 226] width 248 height 39
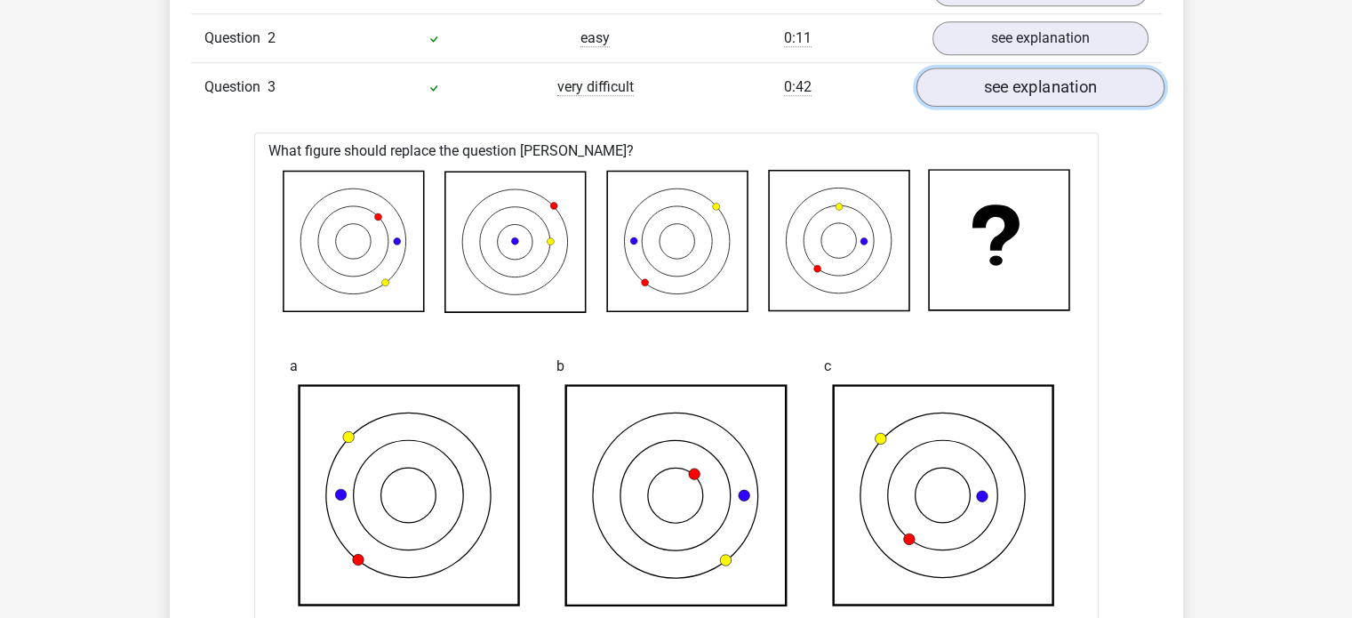
scroll to position [1457, 0]
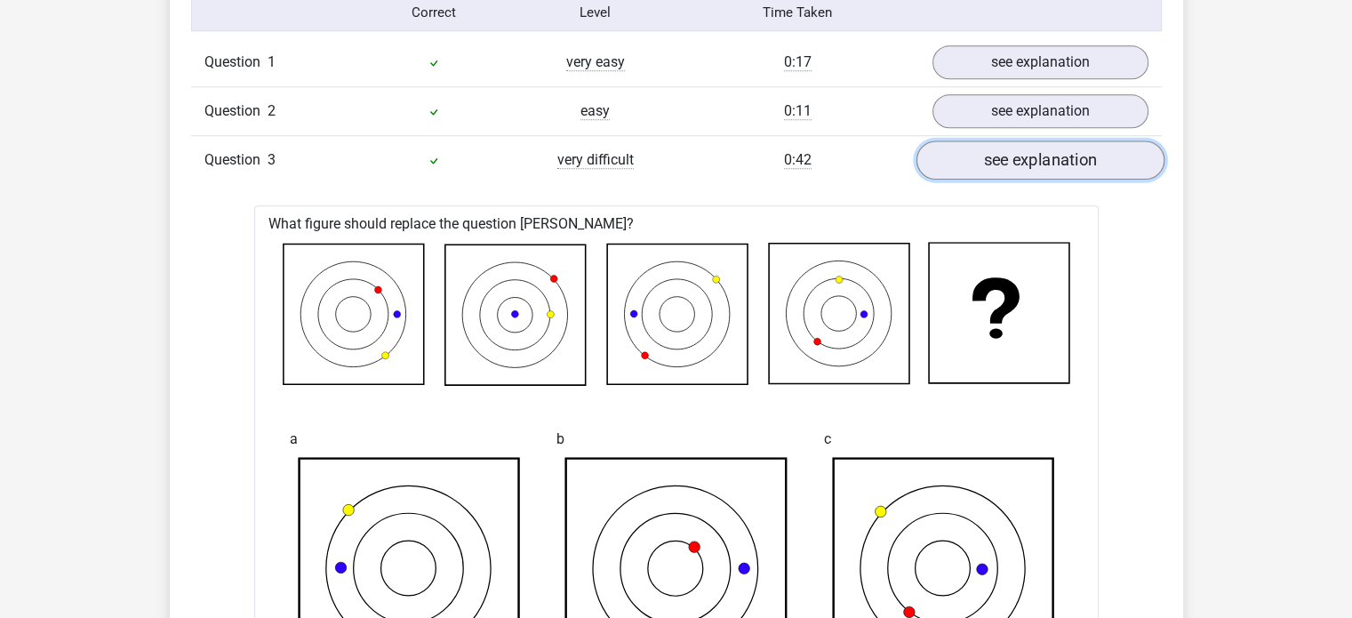
click at [1128, 174] on link "see explanation" at bounding box center [1039, 159] width 248 height 39
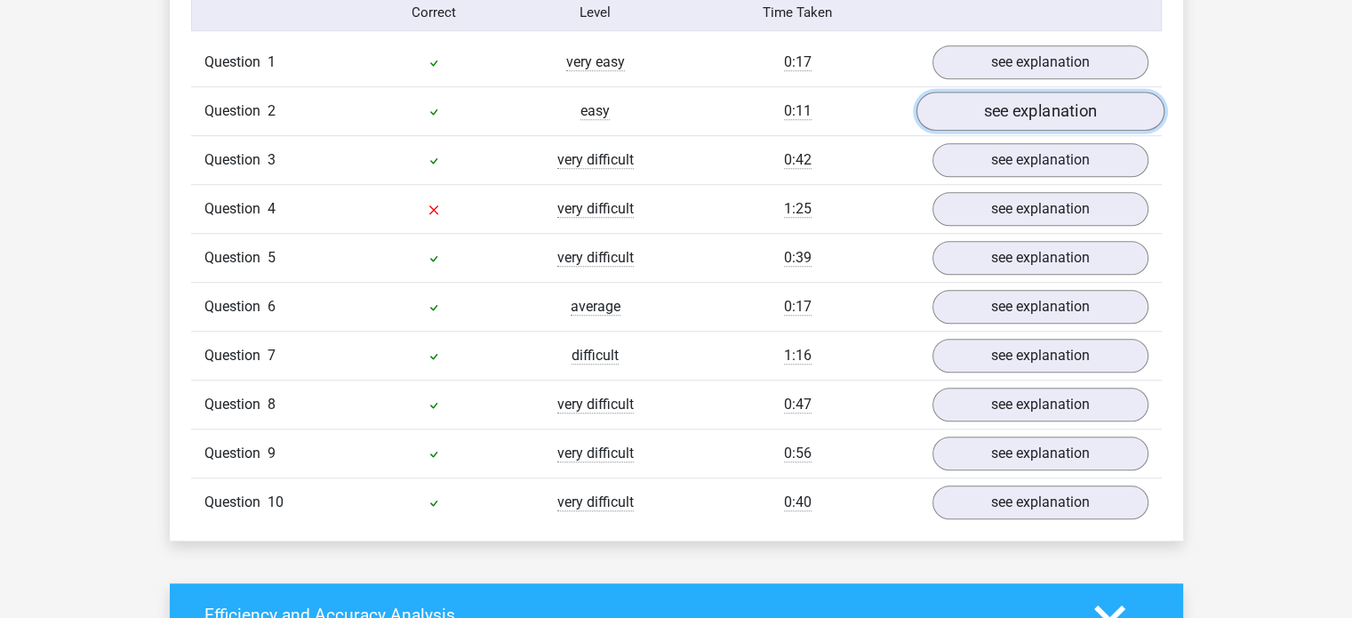
click at [1112, 110] on link "see explanation" at bounding box center [1039, 111] width 248 height 39
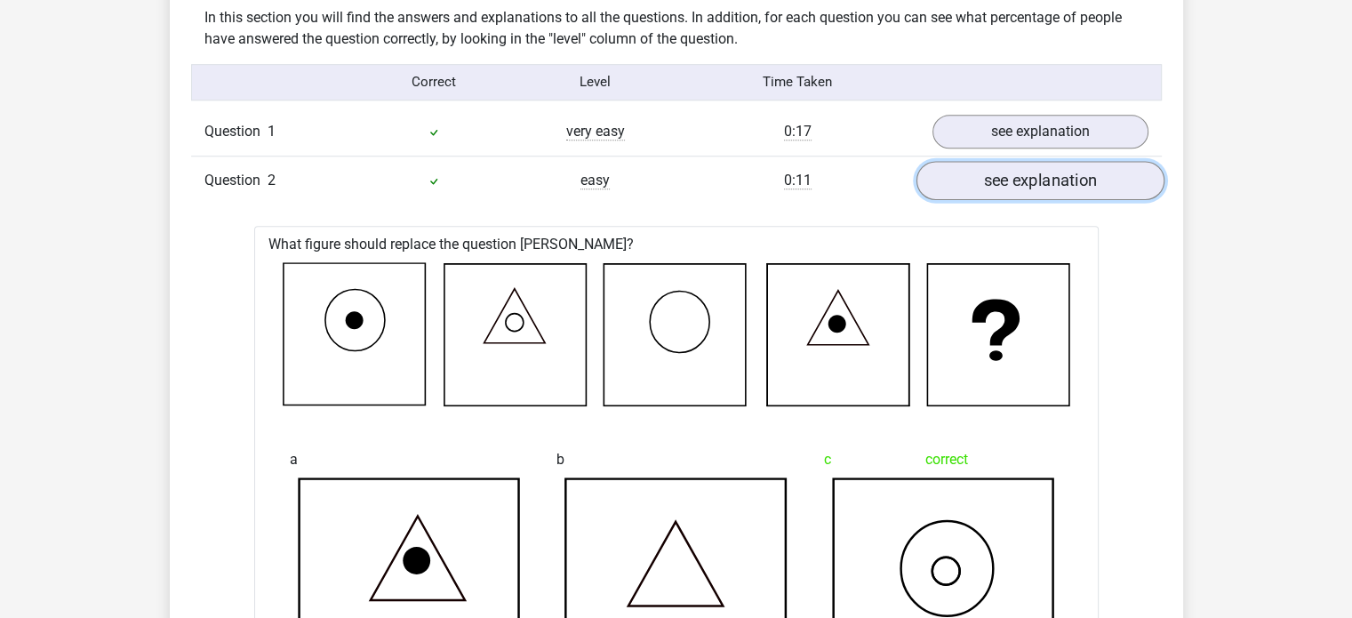
click at [1081, 177] on link "see explanation" at bounding box center [1039, 180] width 248 height 39
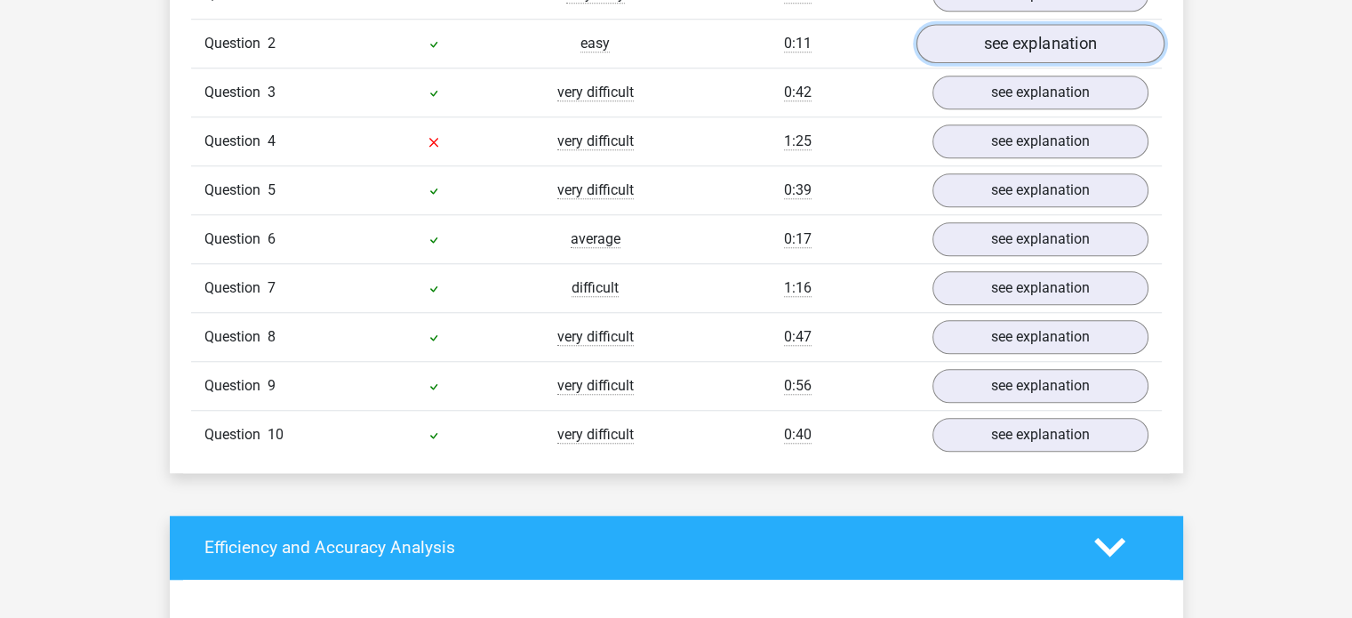
scroll to position [1709, 0]
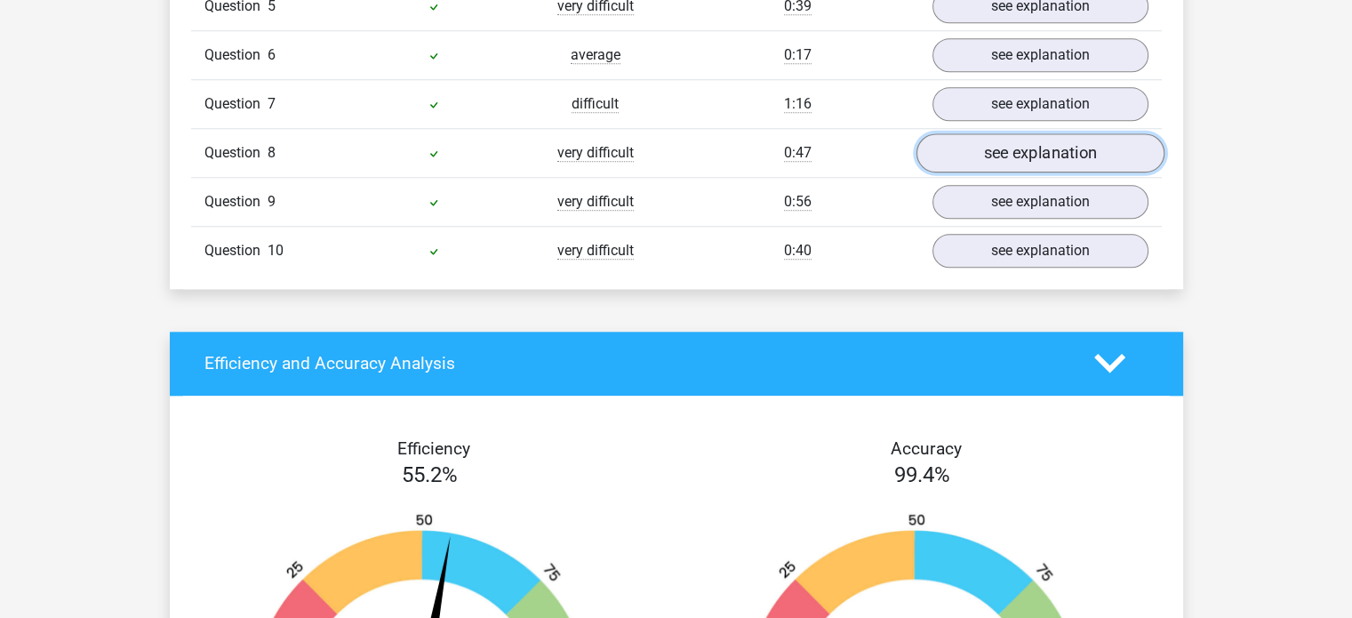
click at [1118, 151] on link "see explanation" at bounding box center [1039, 152] width 248 height 39
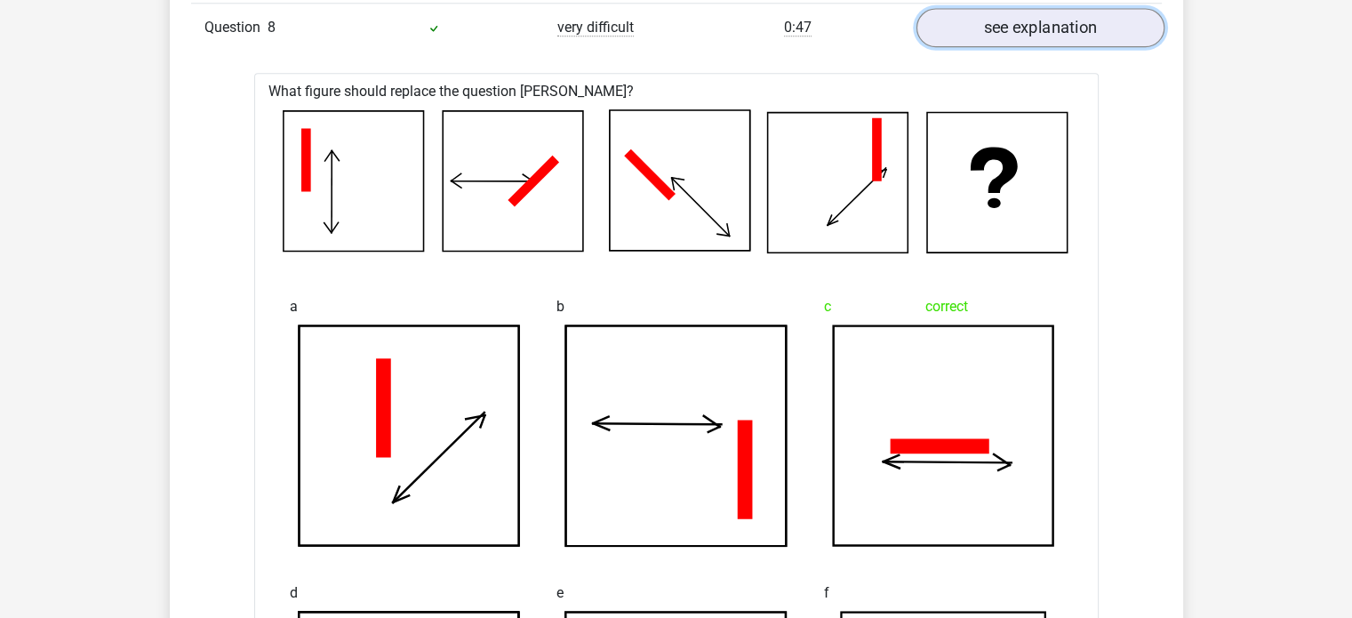
scroll to position [1882, 0]
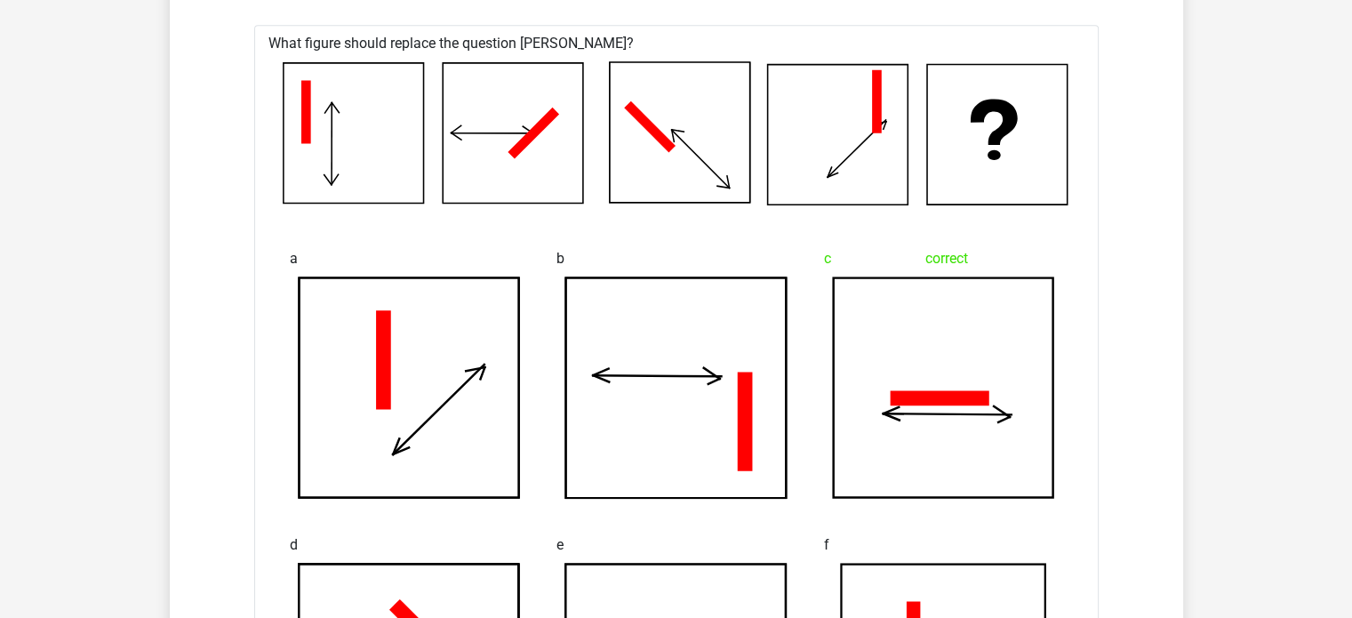
click at [1244, 279] on div "Go premium pattana oudomvilay.pattana@gmail.com" at bounding box center [676, 599] width 1352 height 4963
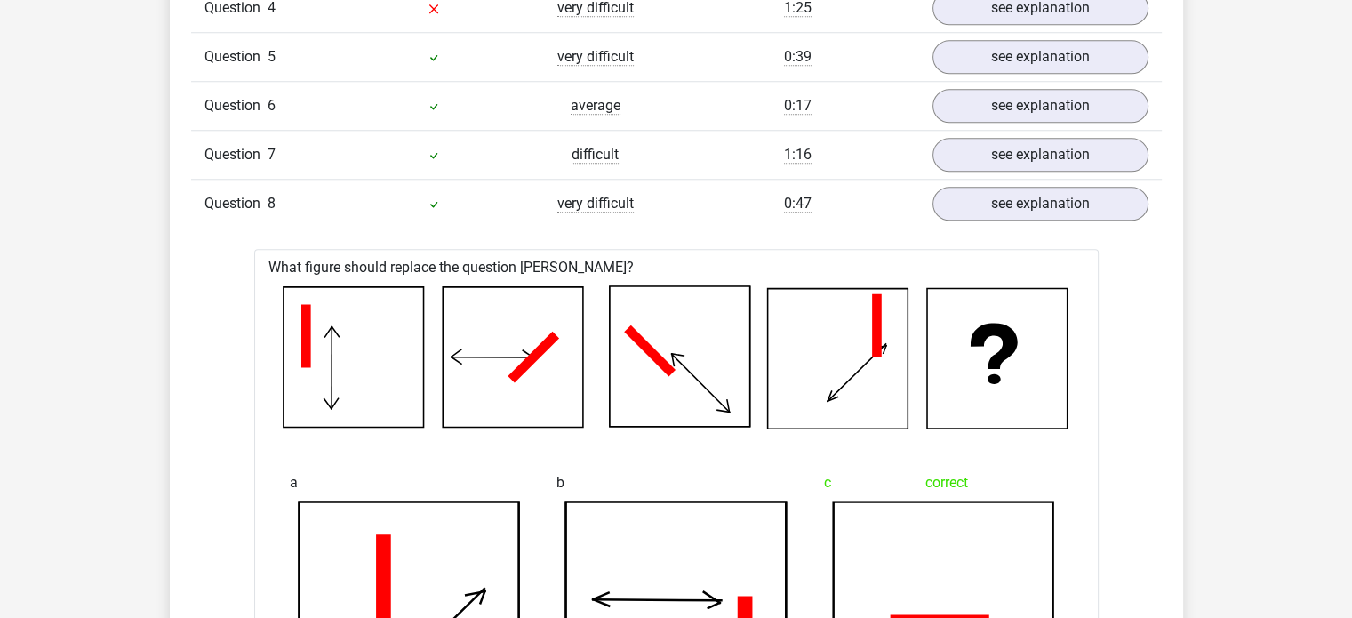
scroll to position [1528, 0]
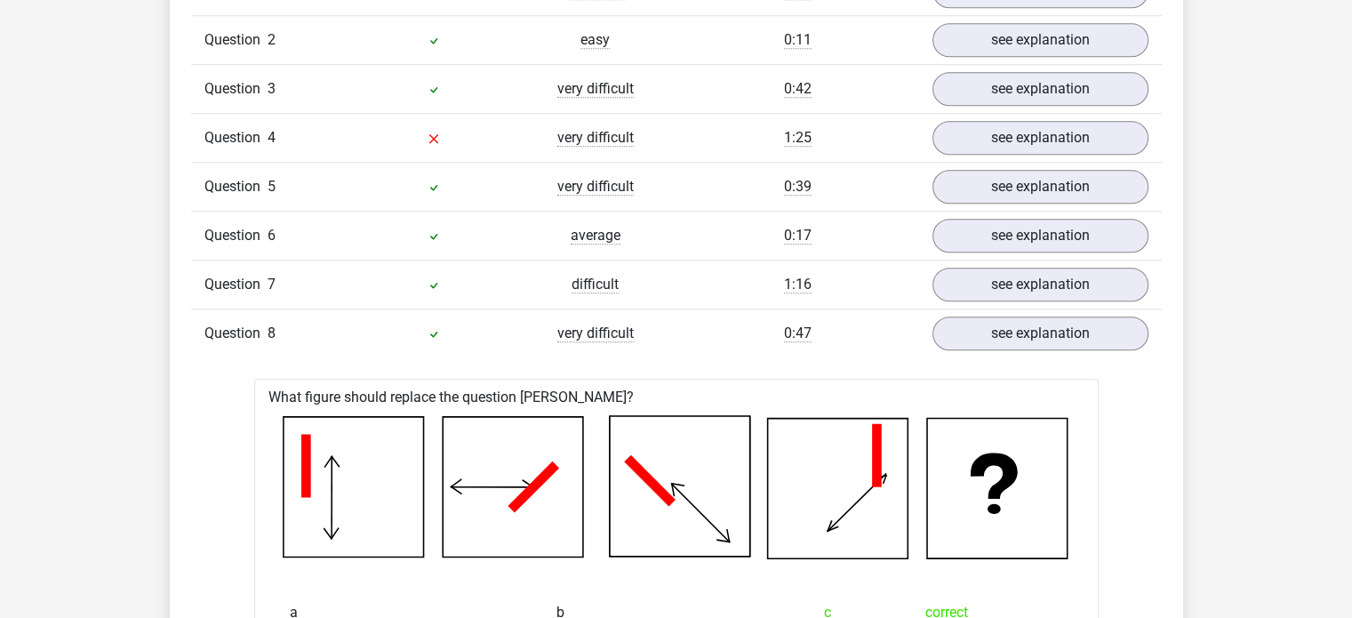
click at [1107, 327] on link "see explanation" at bounding box center [1040, 333] width 216 height 34
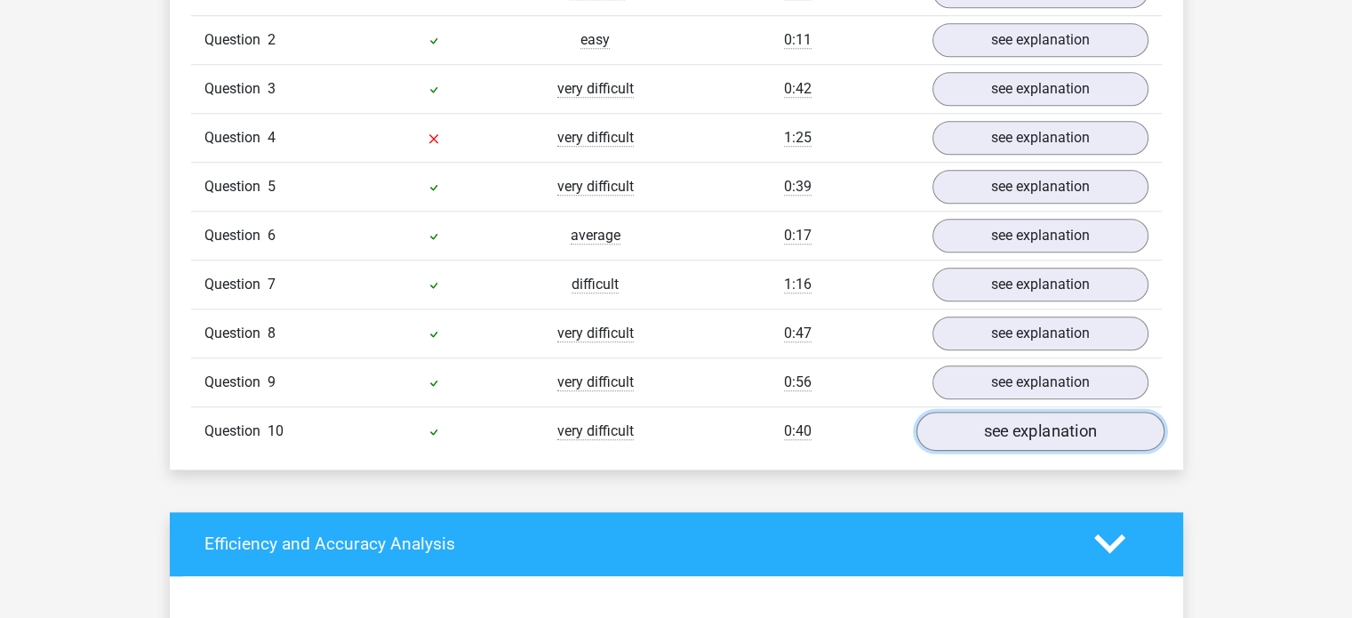
click at [1097, 422] on link "see explanation" at bounding box center [1039, 430] width 248 height 39
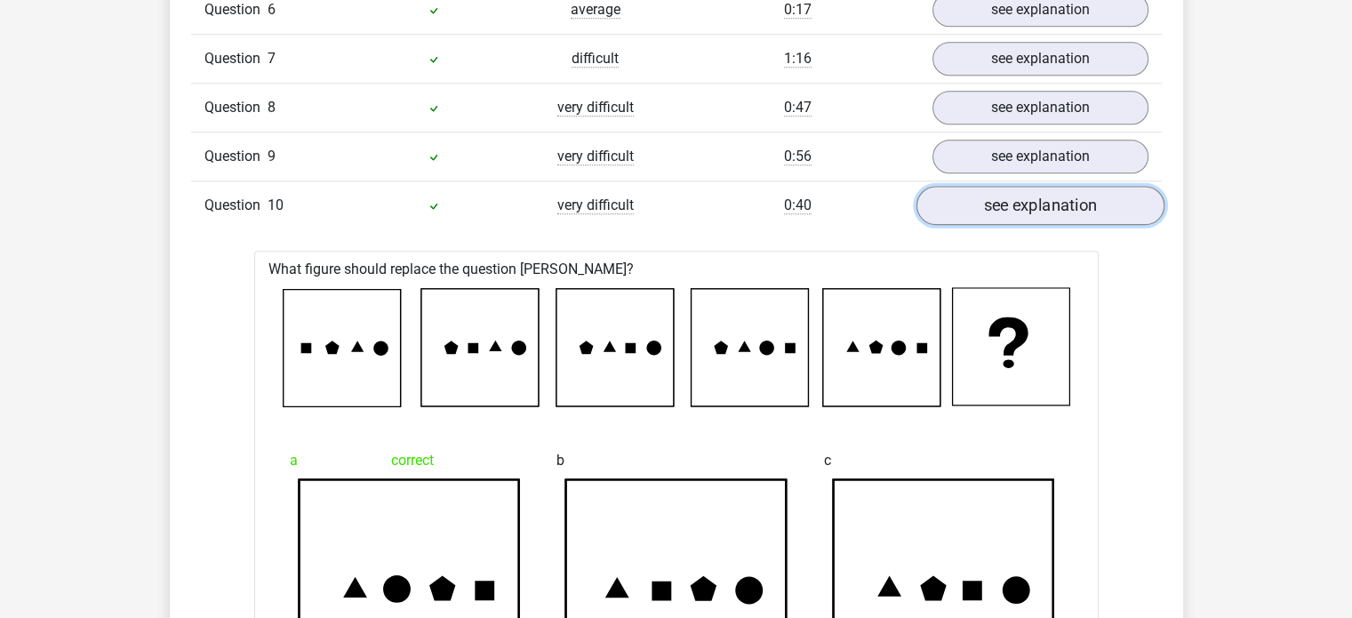
scroll to position [1671, 0]
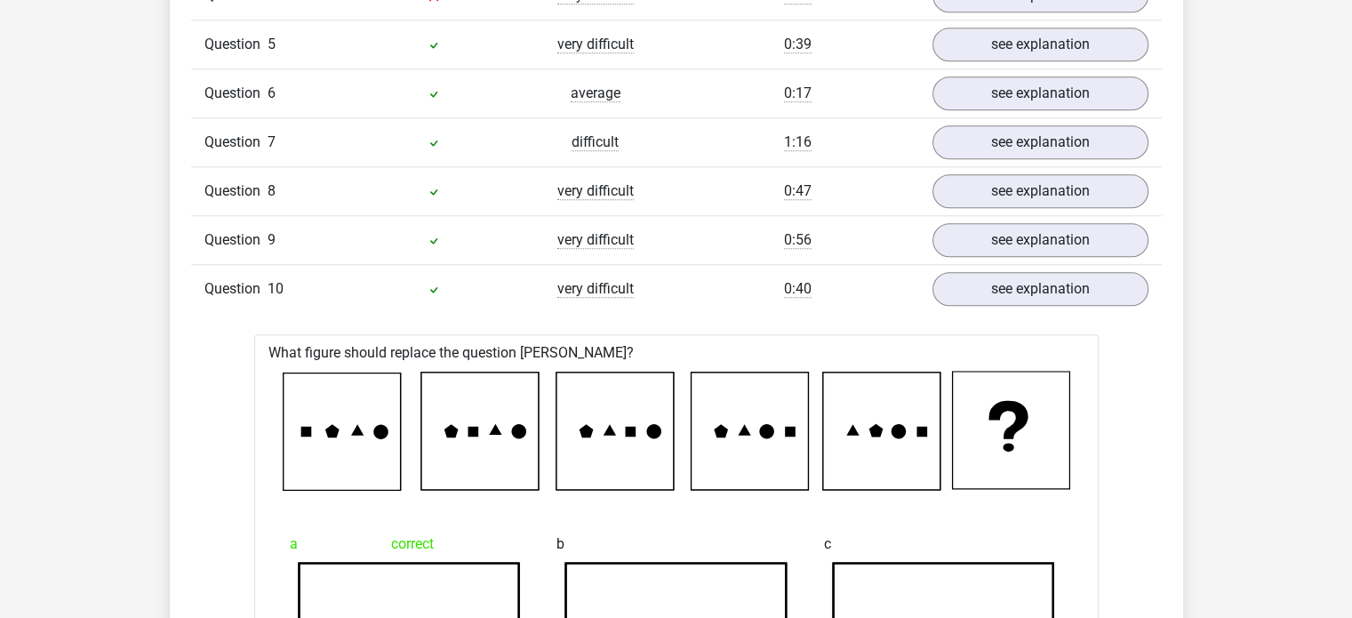
click at [1107, 279] on link "see explanation" at bounding box center [1039, 288] width 248 height 39
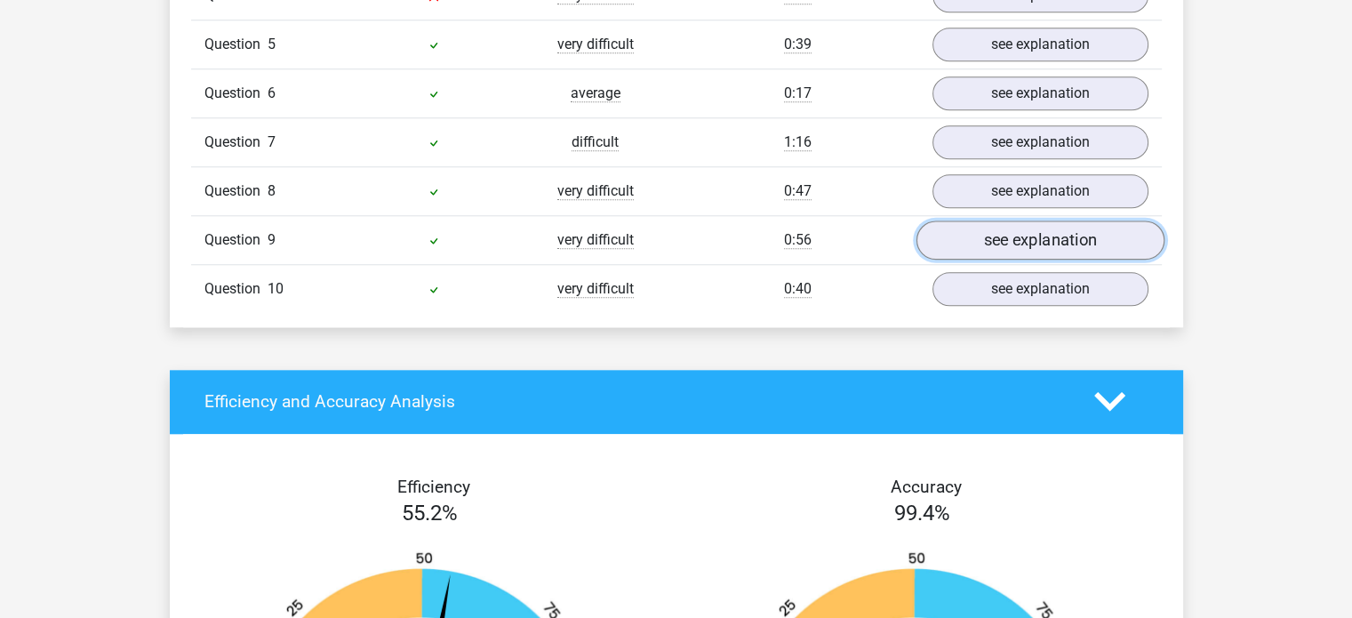
click at [1102, 241] on link "see explanation" at bounding box center [1039, 239] width 248 height 39
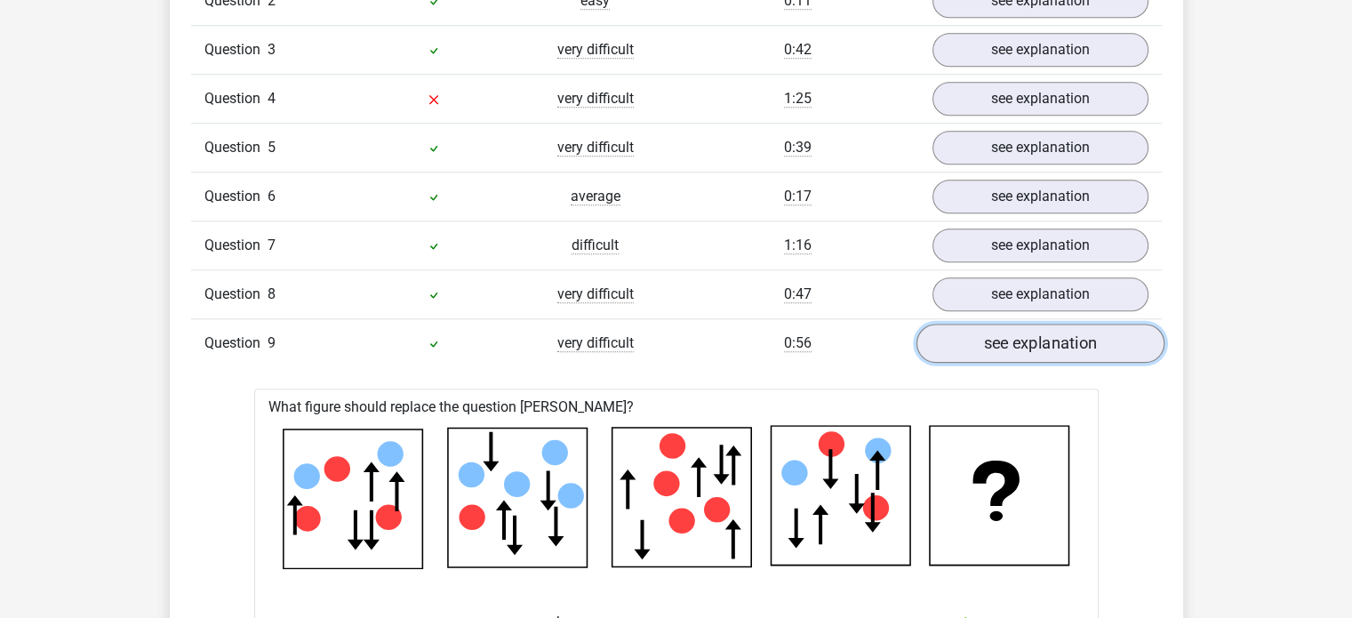
scroll to position [1575, 0]
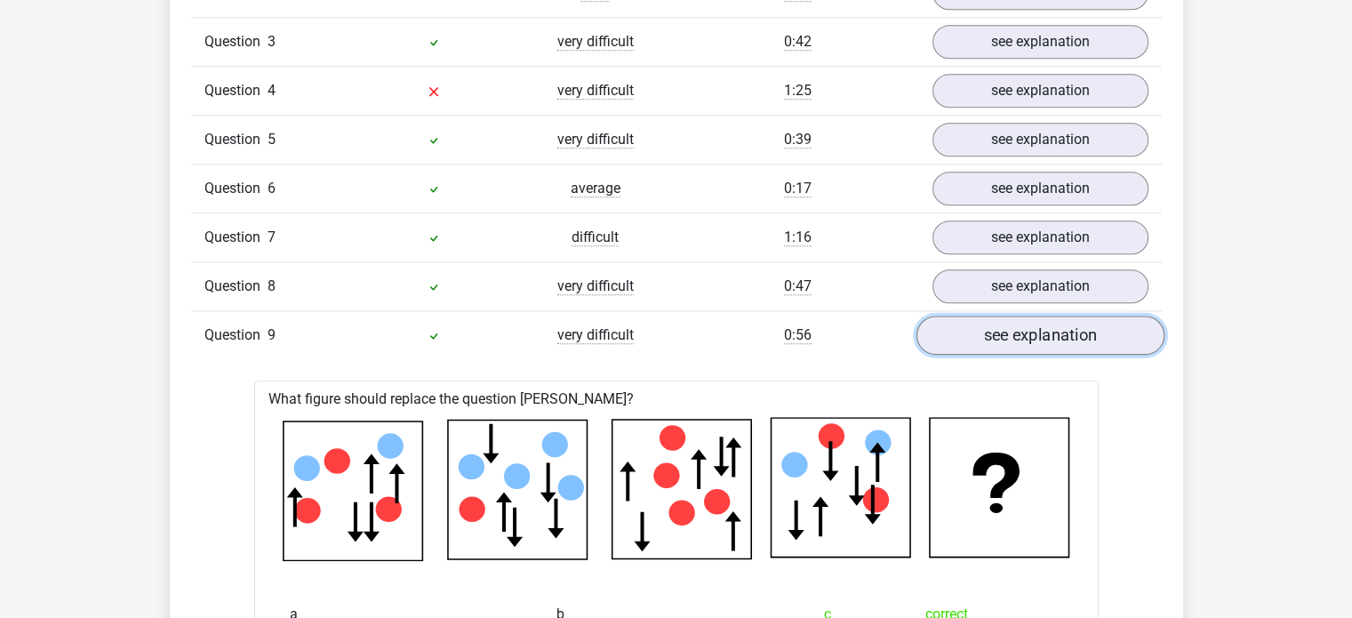
click at [1115, 329] on link "see explanation" at bounding box center [1039, 334] width 248 height 39
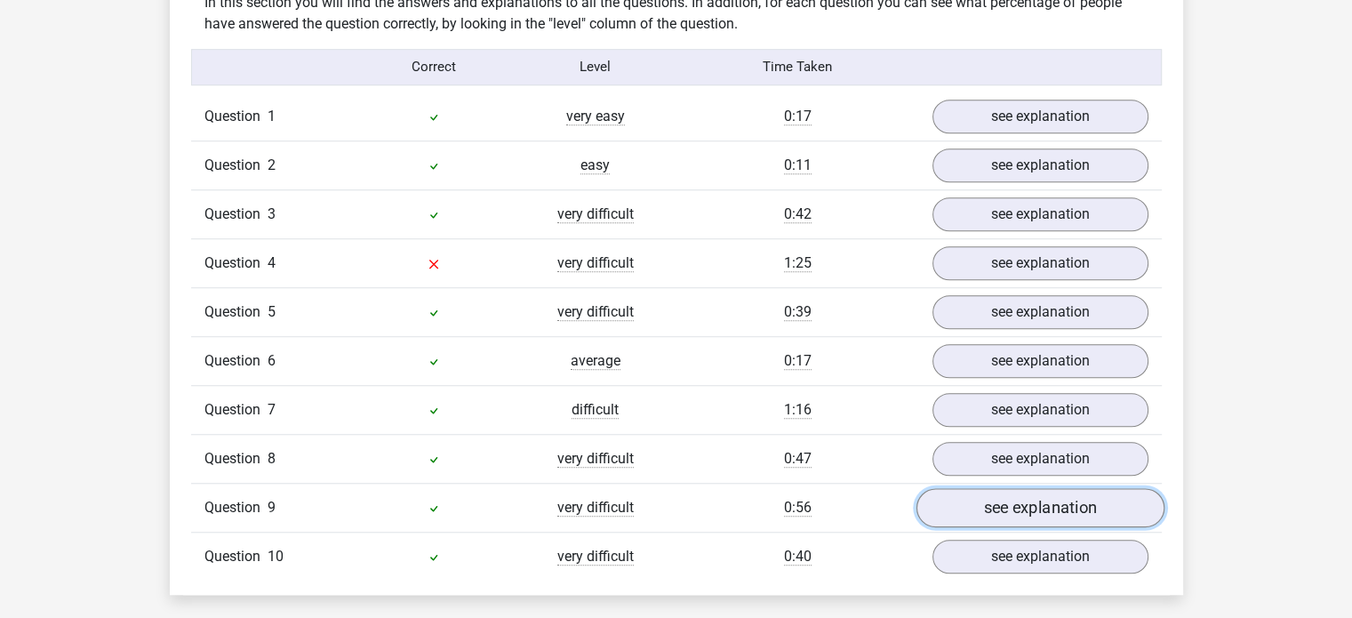
scroll to position [1400, 0]
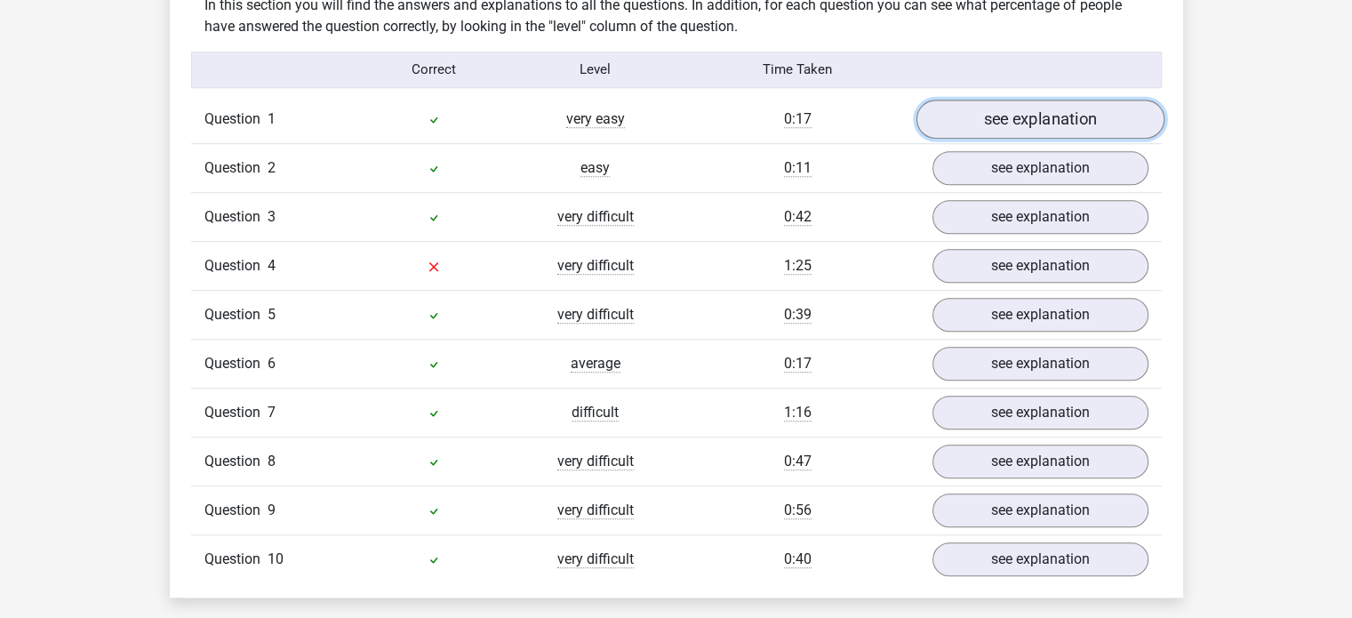
click at [1098, 133] on link "see explanation" at bounding box center [1039, 119] width 248 height 39
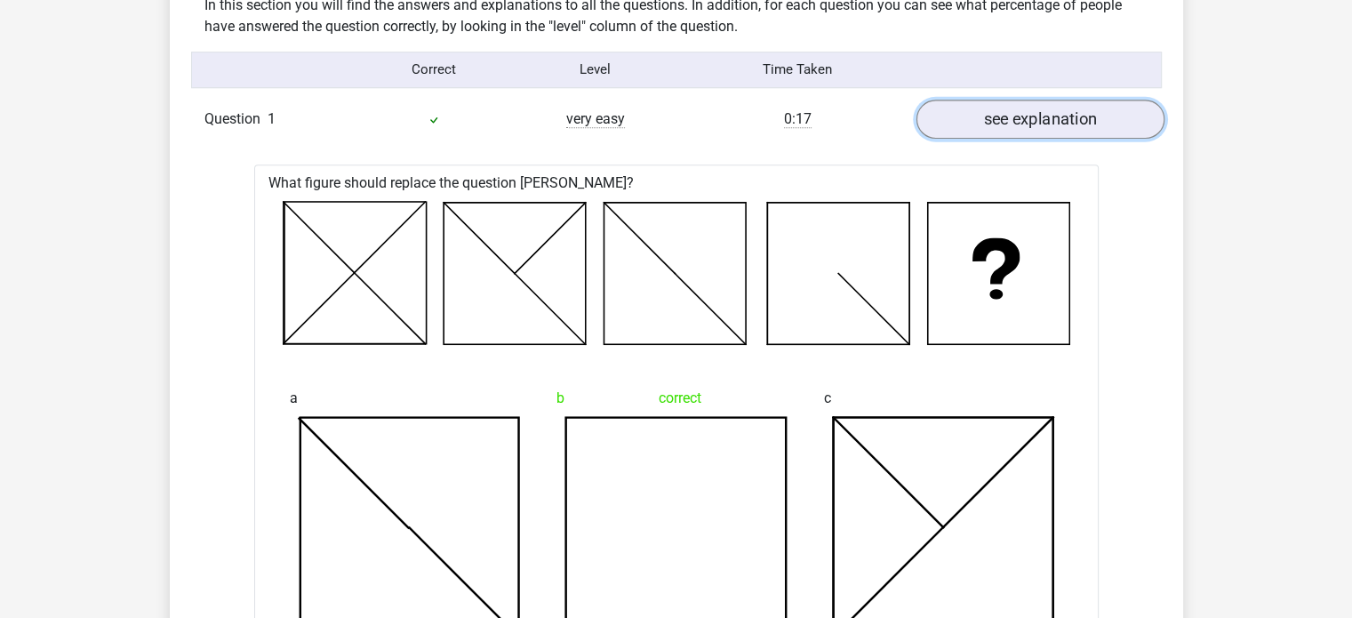
click at [1125, 125] on link "see explanation" at bounding box center [1039, 119] width 248 height 39
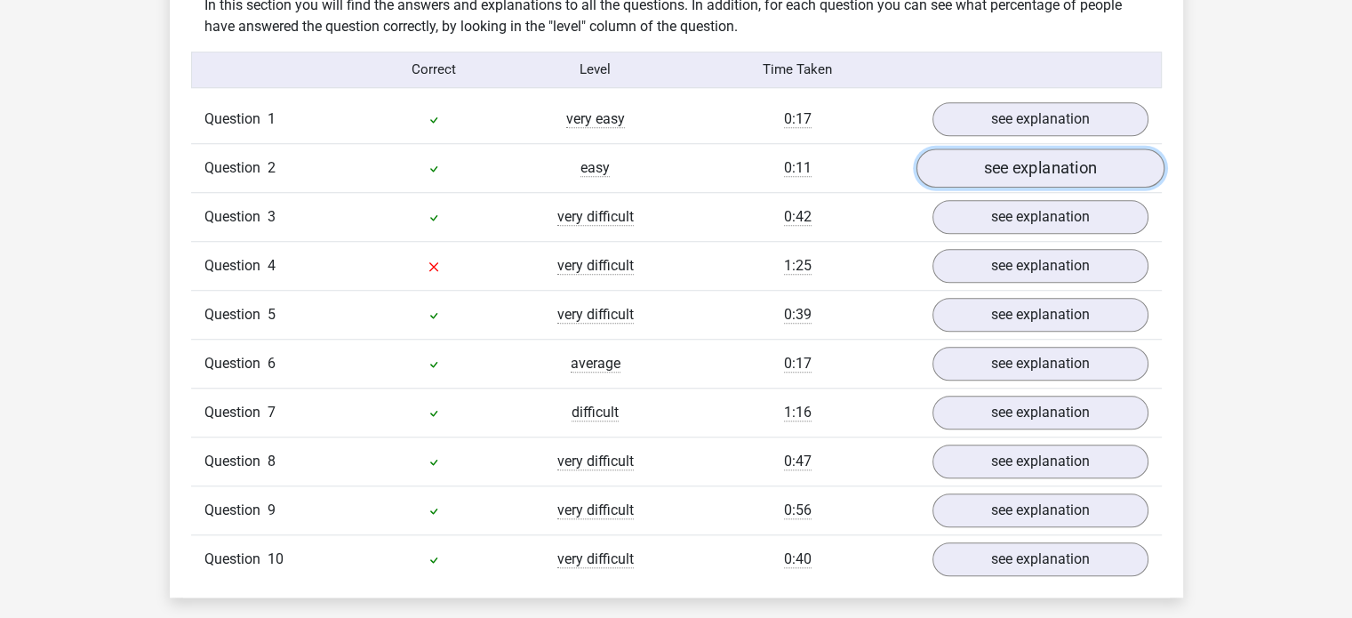
click at [1110, 179] on link "see explanation" at bounding box center [1039, 167] width 248 height 39
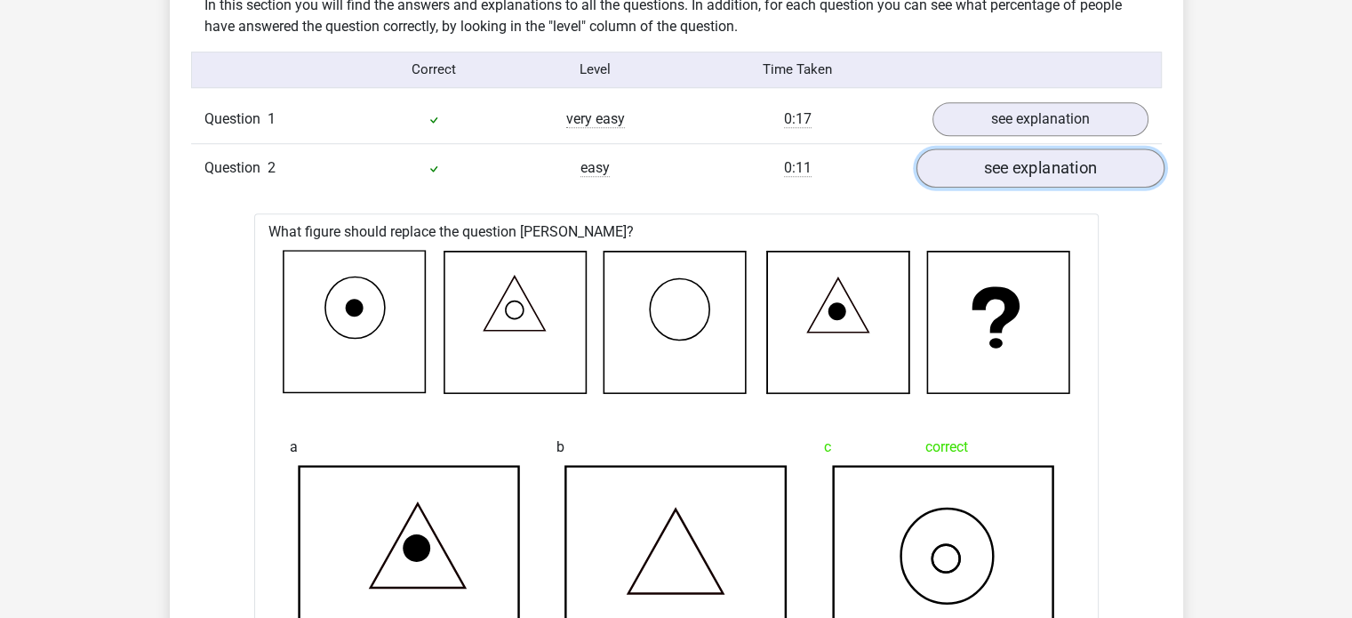
click at [1104, 179] on link "see explanation" at bounding box center [1039, 167] width 248 height 39
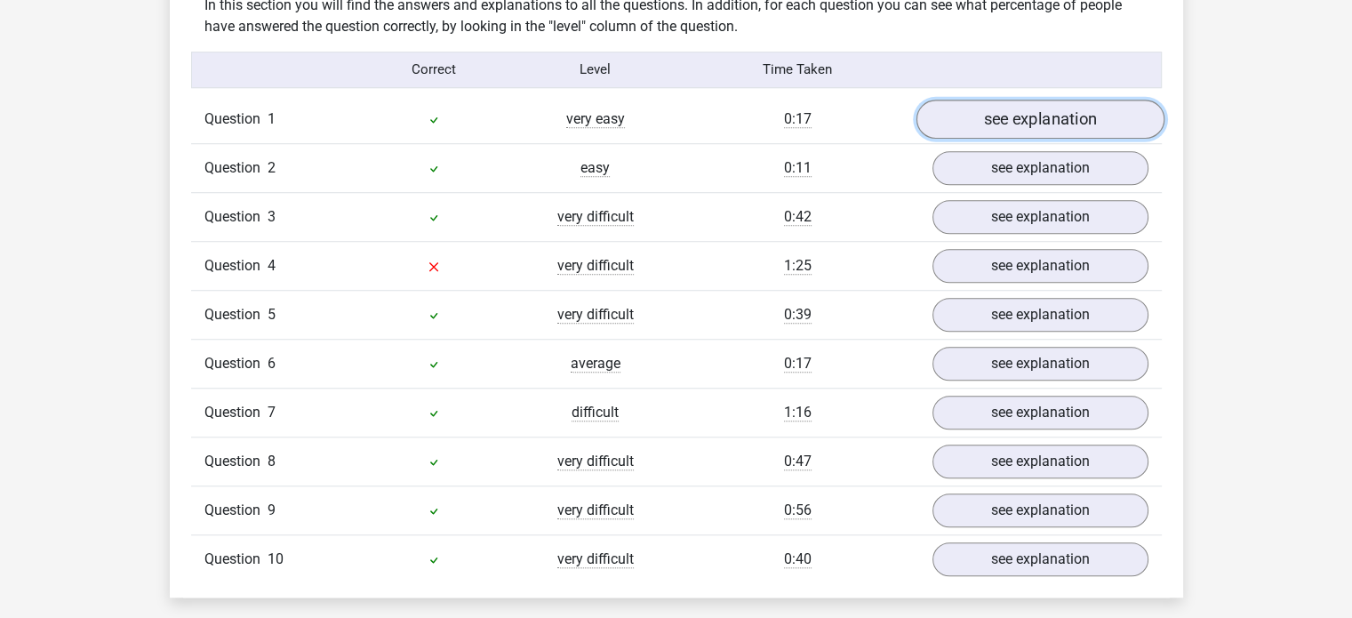
click at [1128, 121] on link "see explanation" at bounding box center [1039, 119] width 248 height 39
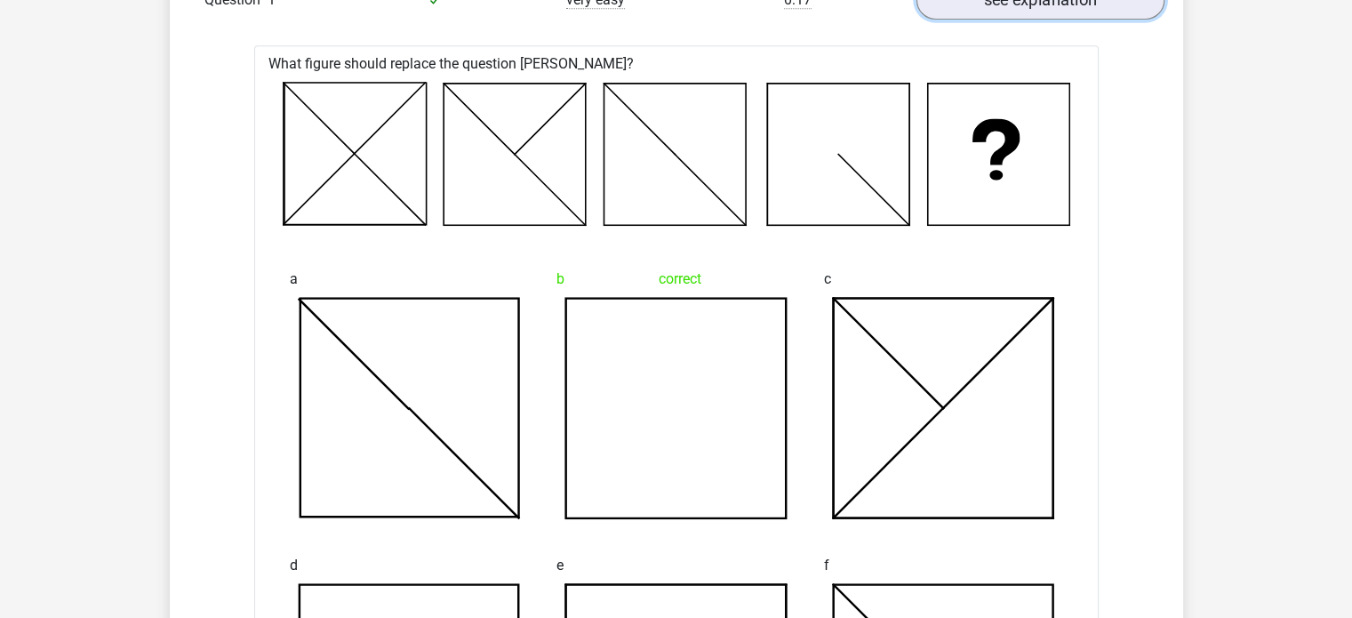
scroll to position [1437, 0]
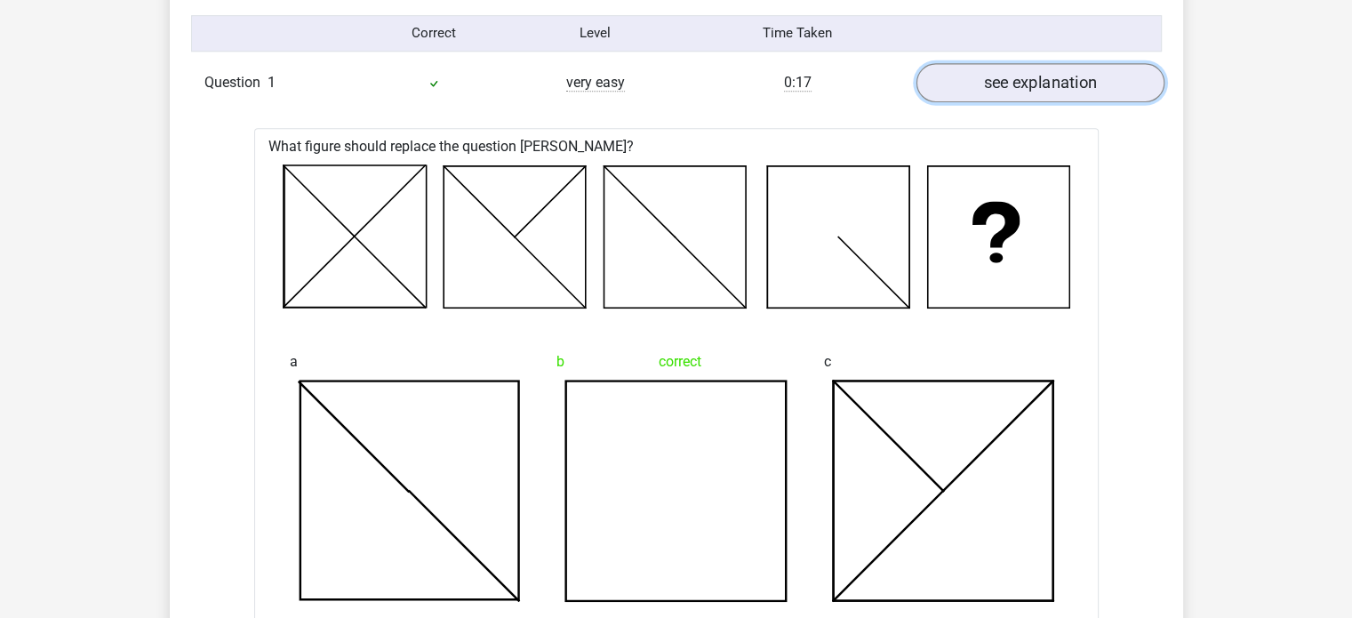
click at [1134, 86] on link "see explanation" at bounding box center [1039, 82] width 248 height 39
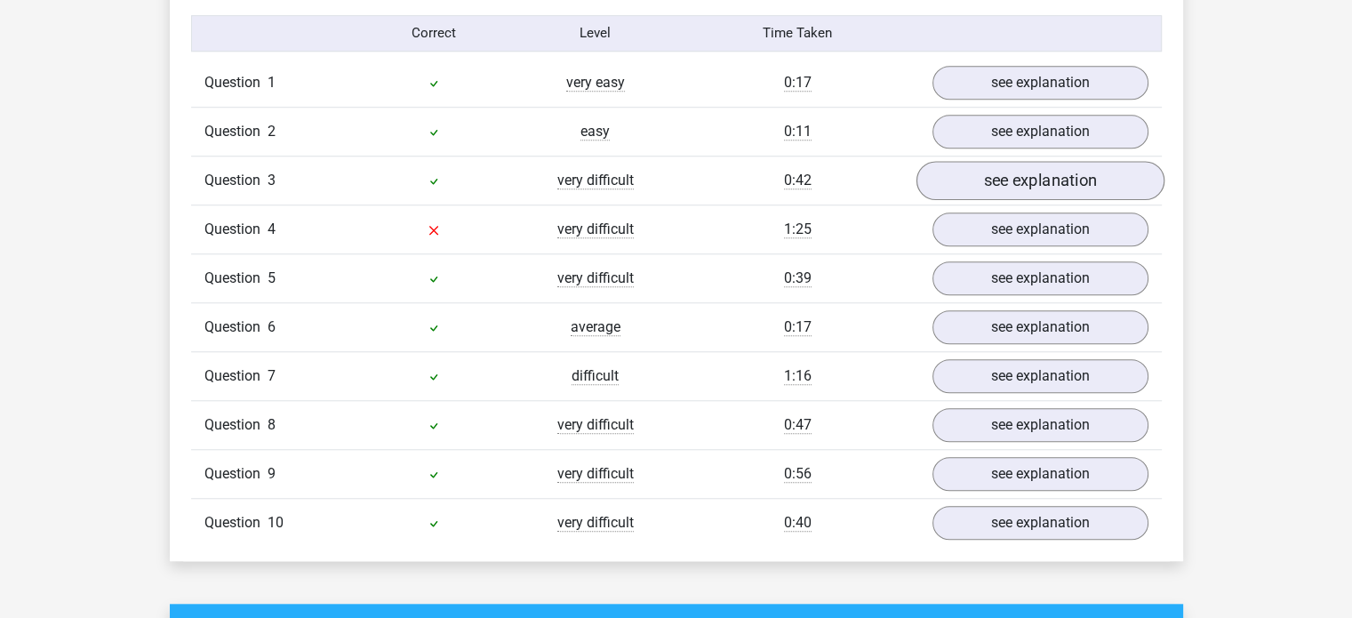
click at [1102, 190] on link "see explanation" at bounding box center [1039, 180] width 248 height 39
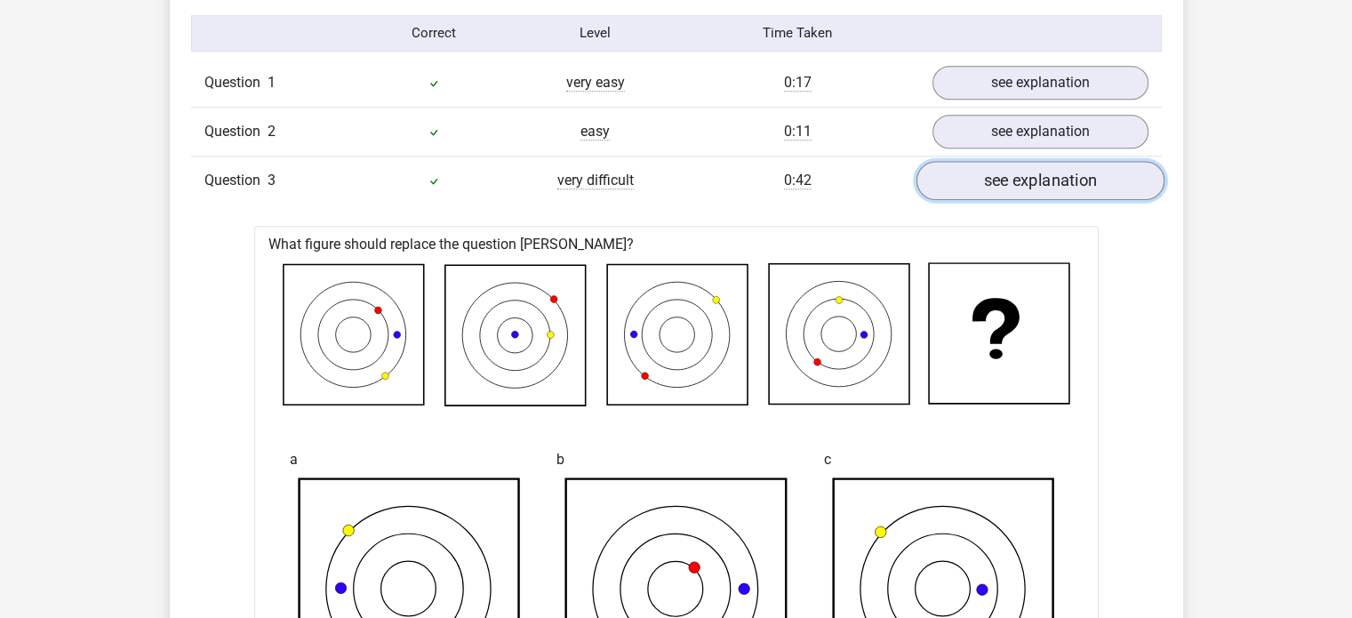
click at [1109, 189] on link "see explanation" at bounding box center [1039, 180] width 248 height 39
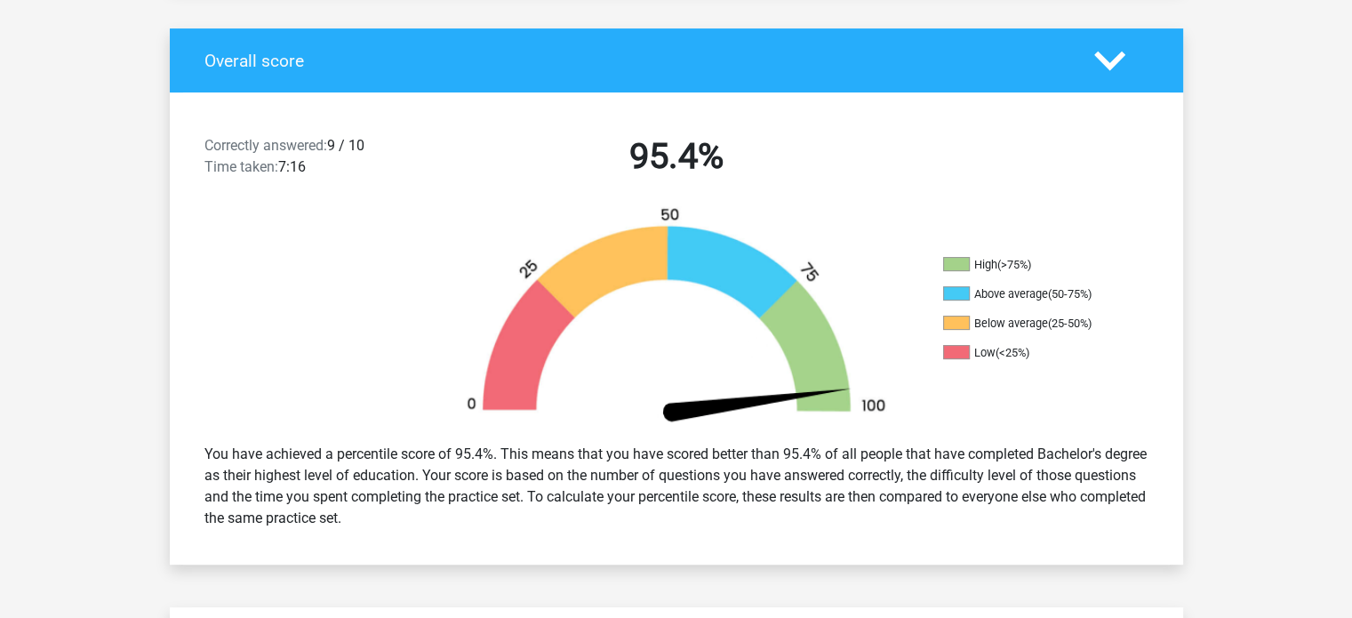
scroll to position [255, 0]
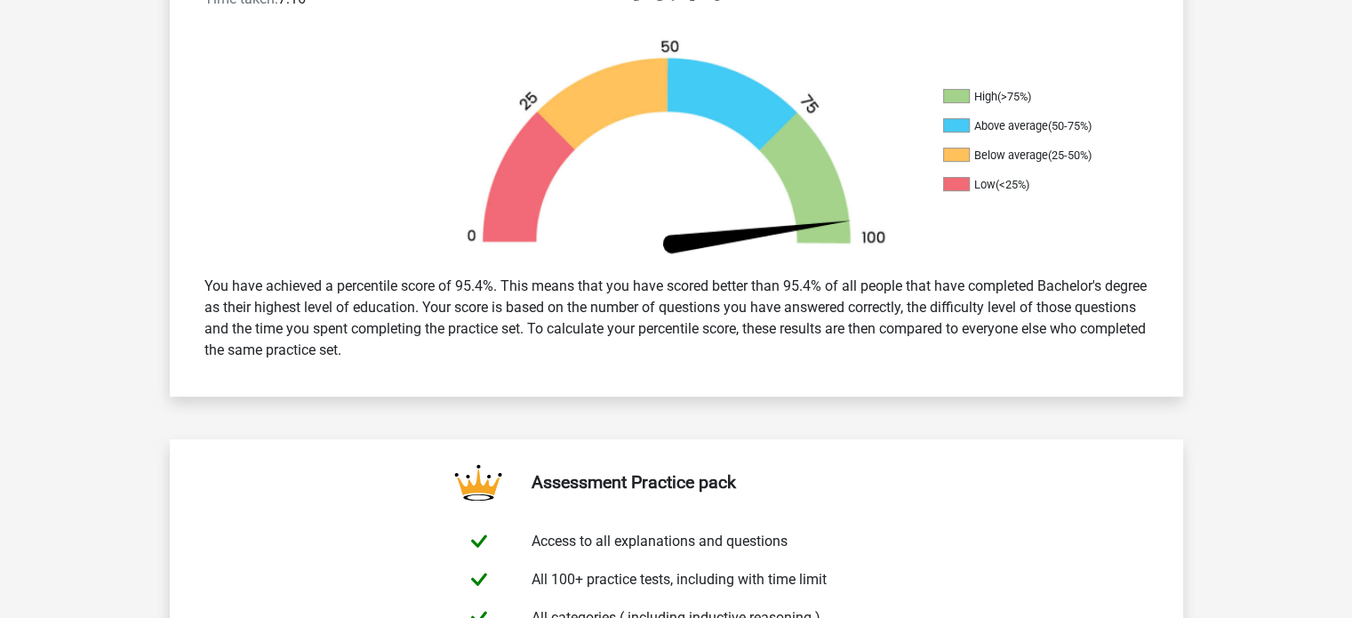
scroll to position [565, 0]
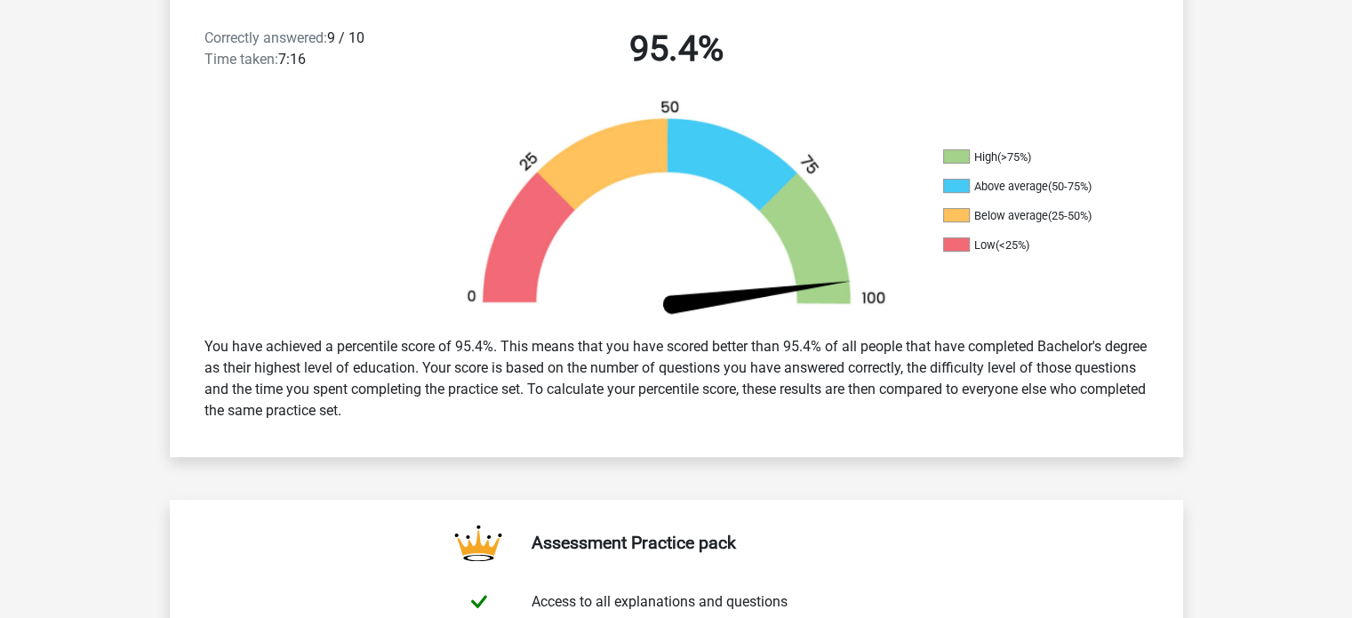
scroll to position [373, 0]
